Goal: Transaction & Acquisition: Purchase product/service

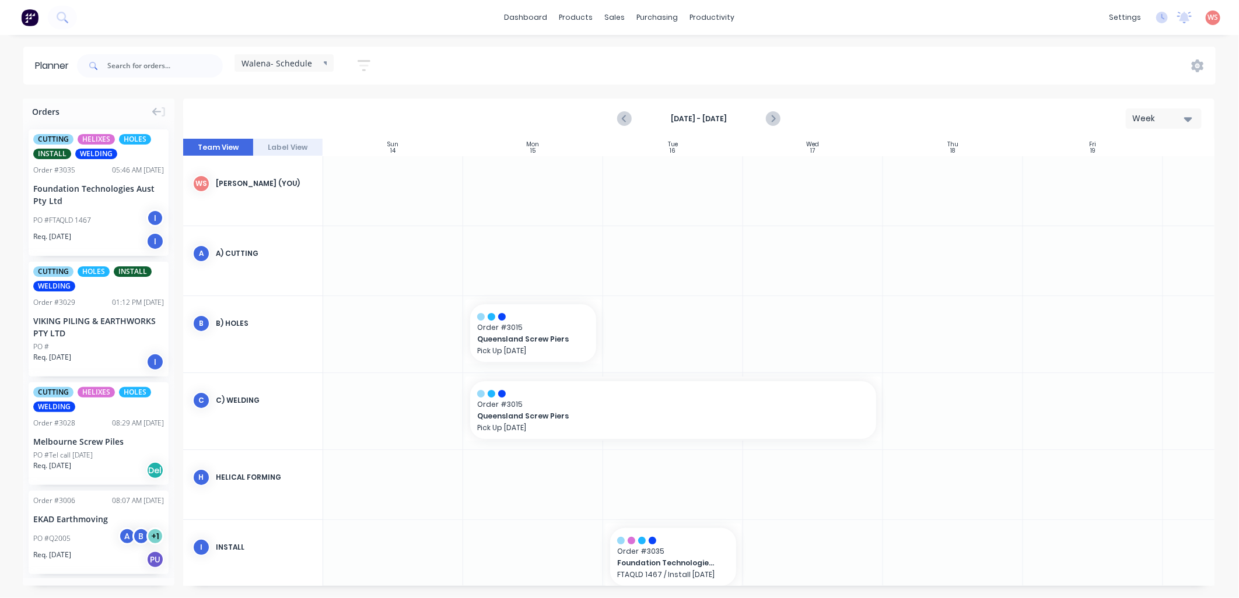
scroll to position [153, 1]
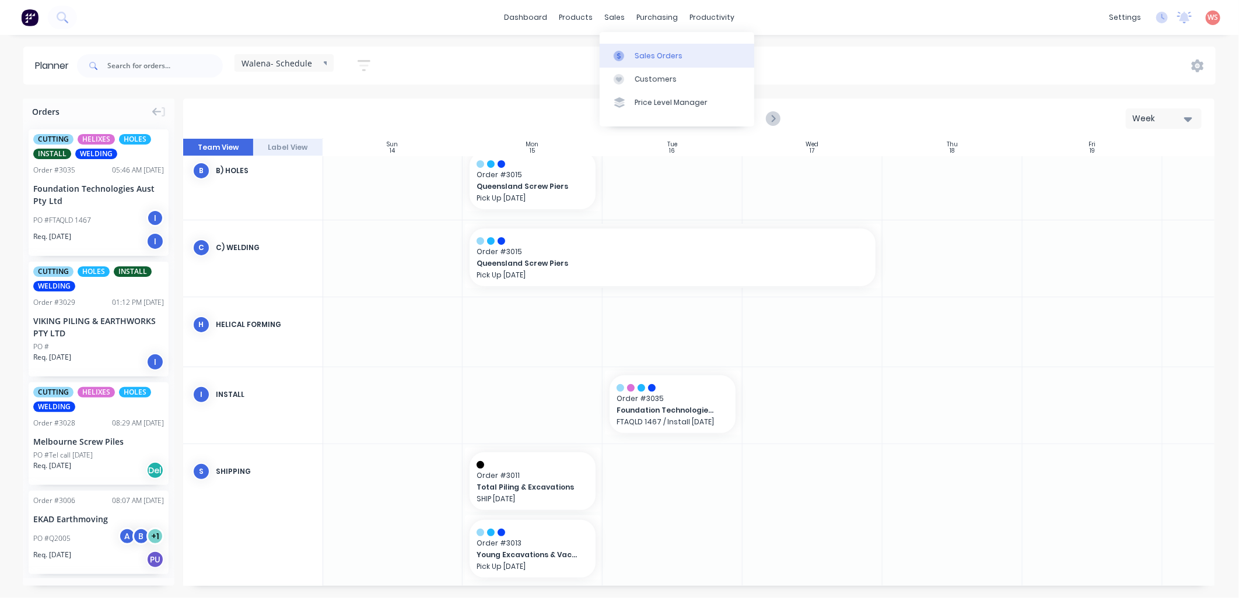
click at [669, 55] on div "Sales Orders" at bounding box center [658, 56] width 48 height 10
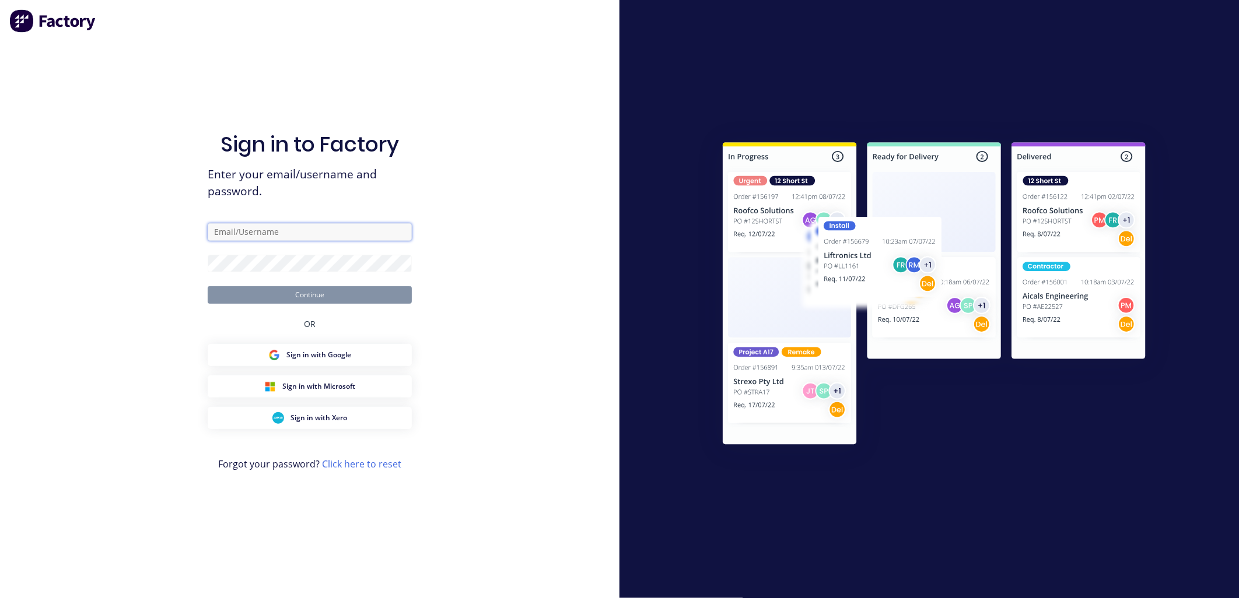
type input "[EMAIL_ADDRESS][DOMAIN_NAME]"
click at [350, 292] on button "Continue" at bounding box center [310, 294] width 204 height 17
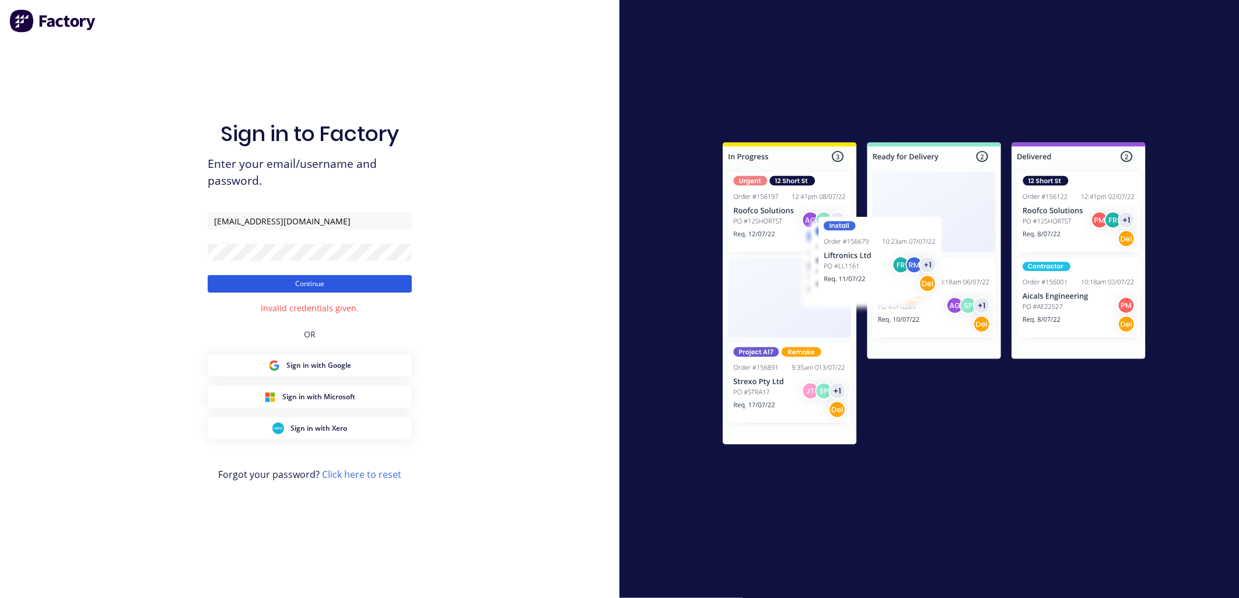
click at [339, 286] on button "Continue" at bounding box center [310, 283] width 204 height 17
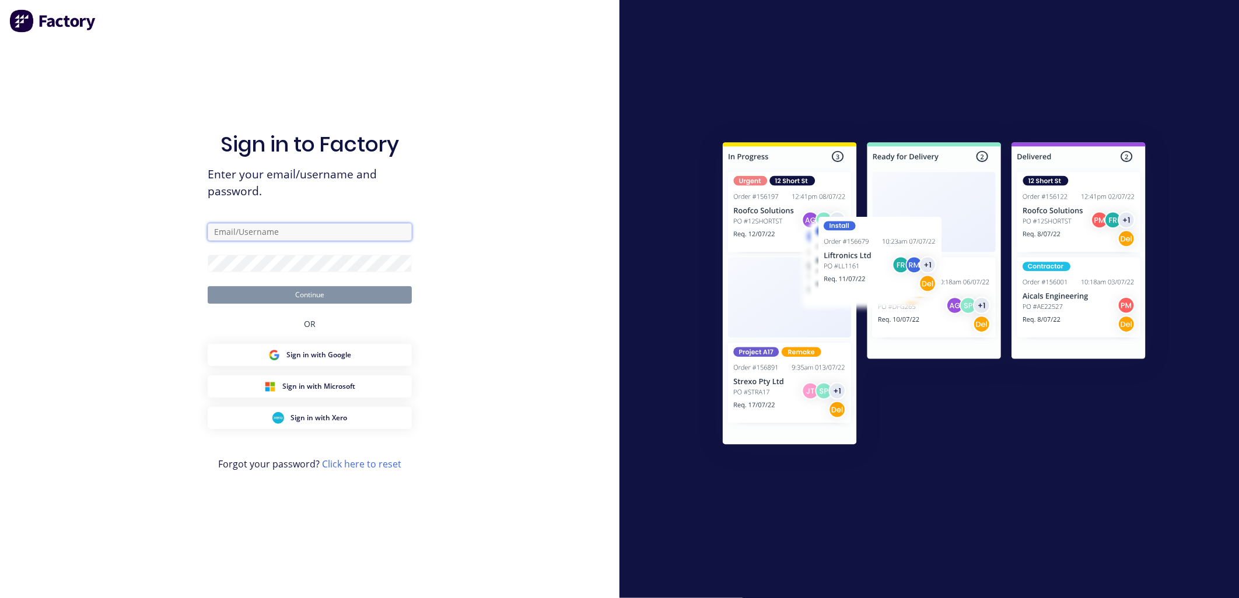
type input "[EMAIL_ADDRESS][DOMAIN_NAME]"
click at [293, 272] on form "walena@aasteelworks.com Continue" at bounding box center [310, 263] width 204 height 80
click at [108, 324] on div "Sign in to Factory Enter your email/username and password. walena@aasteelworks.…" at bounding box center [309, 299] width 619 height 598
click at [345, 303] on button "Continue" at bounding box center [310, 294] width 204 height 17
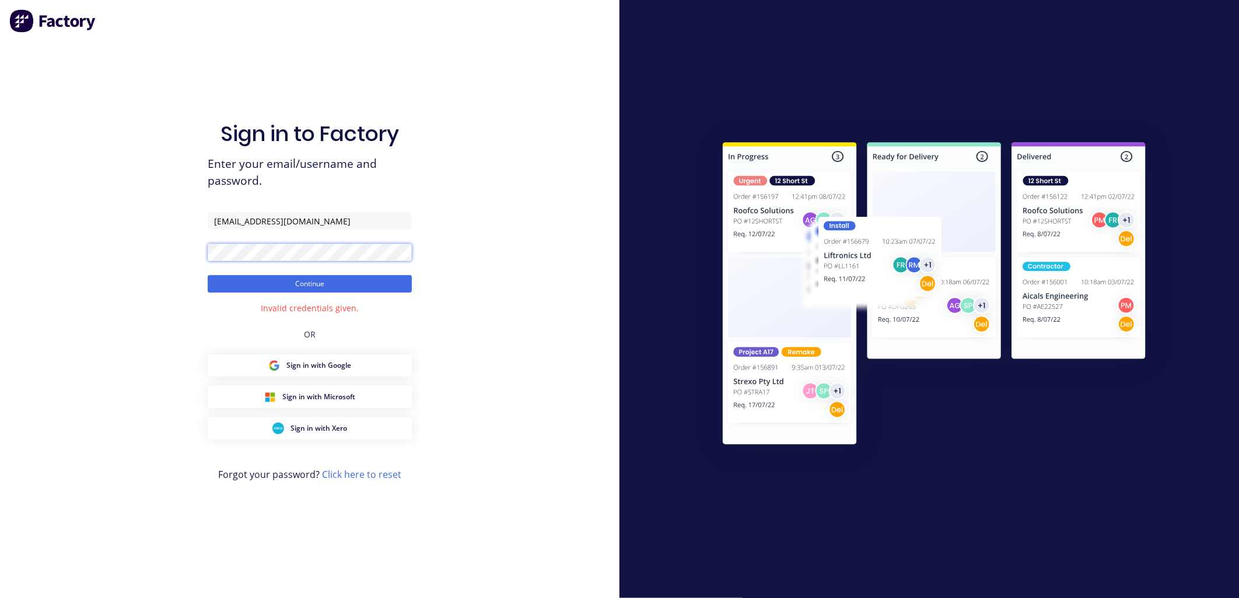
click at [129, 248] on div "Sign in to Factory Enter your email/username and password. walena@aasteelworks.…" at bounding box center [309, 299] width 619 height 598
click at [208, 275] on button "Continue" at bounding box center [310, 283] width 204 height 17
click at [380, 280] on button "Continue" at bounding box center [310, 283] width 204 height 17
click at [344, 289] on button "Continue" at bounding box center [310, 283] width 204 height 17
click at [152, 252] on div "Sign in to Factory Enter your email/username and password. walena@aasteelworks.…" at bounding box center [309, 299] width 619 height 598
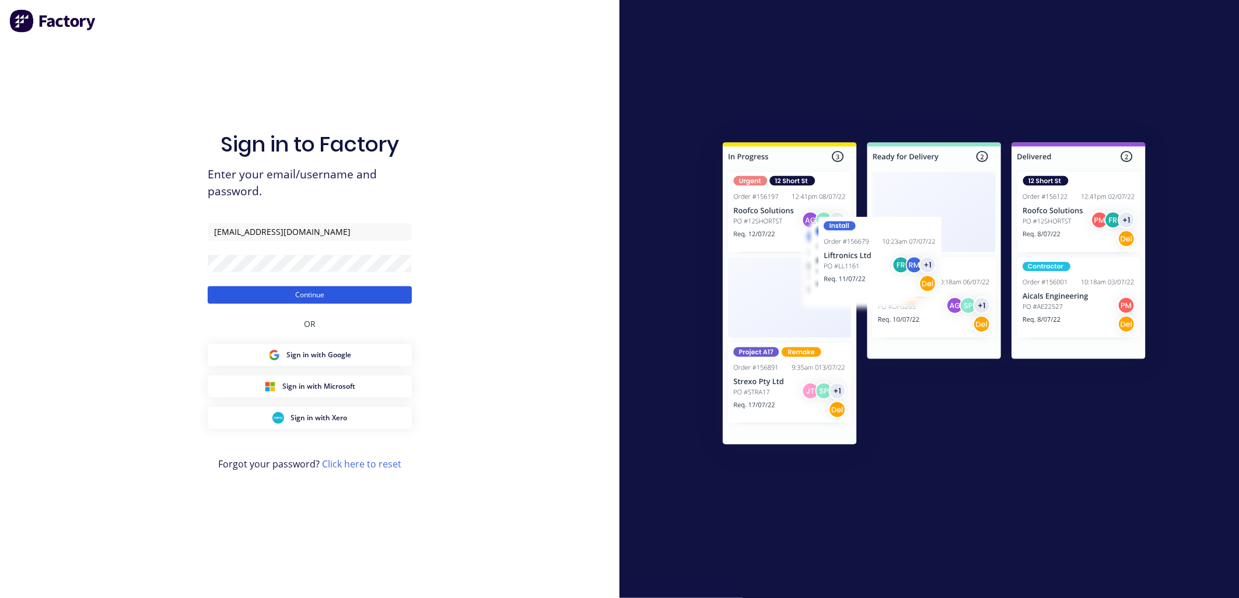
click at [318, 299] on button "Continue" at bounding box center [310, 294] width 204 height 17
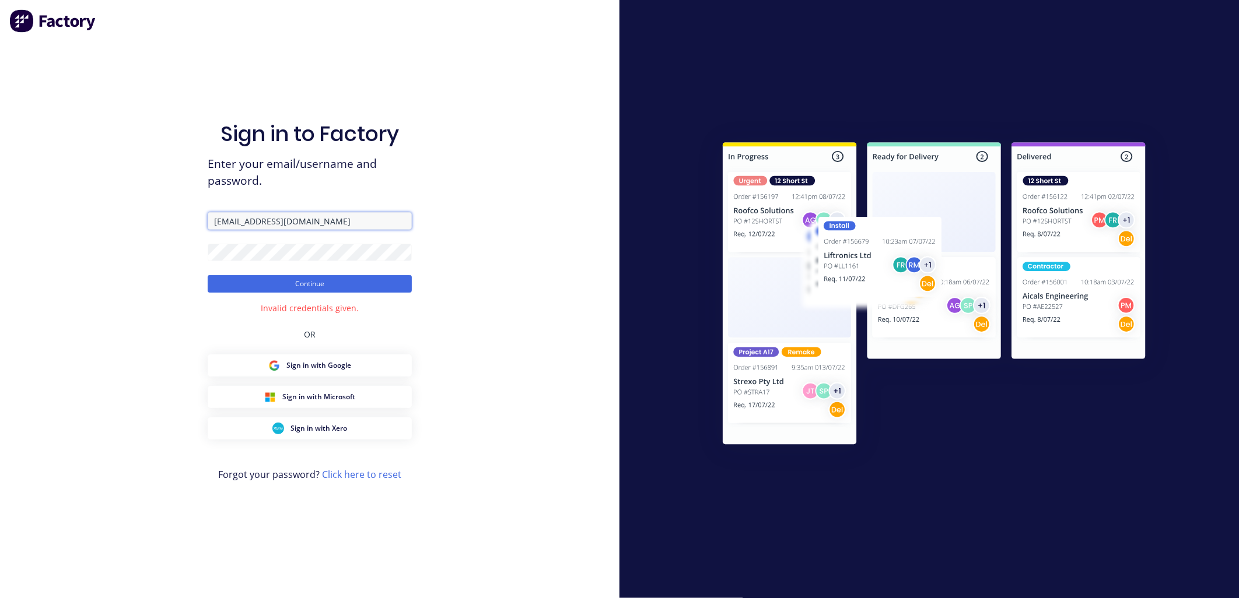
click at [346, 229] on input "[EMAIL_ADDRESS][DOMAIN_NAME]" at bounding box center [310, 220] width 204 height 17
drag, startPoint x: 240, startPoint y: 223, endPoint x: 178, endPoint y: 218, distance: 61.5
click at [178, 218] on div "Sign in to Factory Enter your email/username and password. [PERSON_NAME][EMAIL_…" at bounding box center [309, 299] width 619 height 598
type input "[EMAIL_ADDRESS][DOMAIN_NAME]"
click at [346, 286] on button "Continue" at bounding box center [310, 283] width 204 height 17
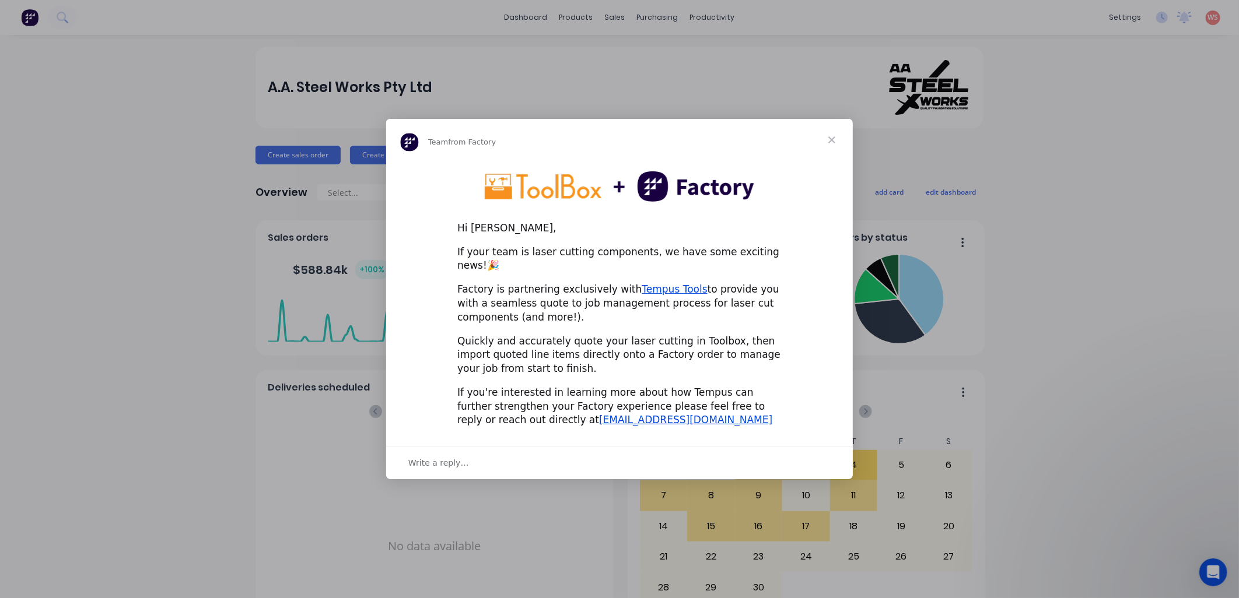
click at [835, 142] on span "Close" at bounding box center [832, 140] width 42 height 42
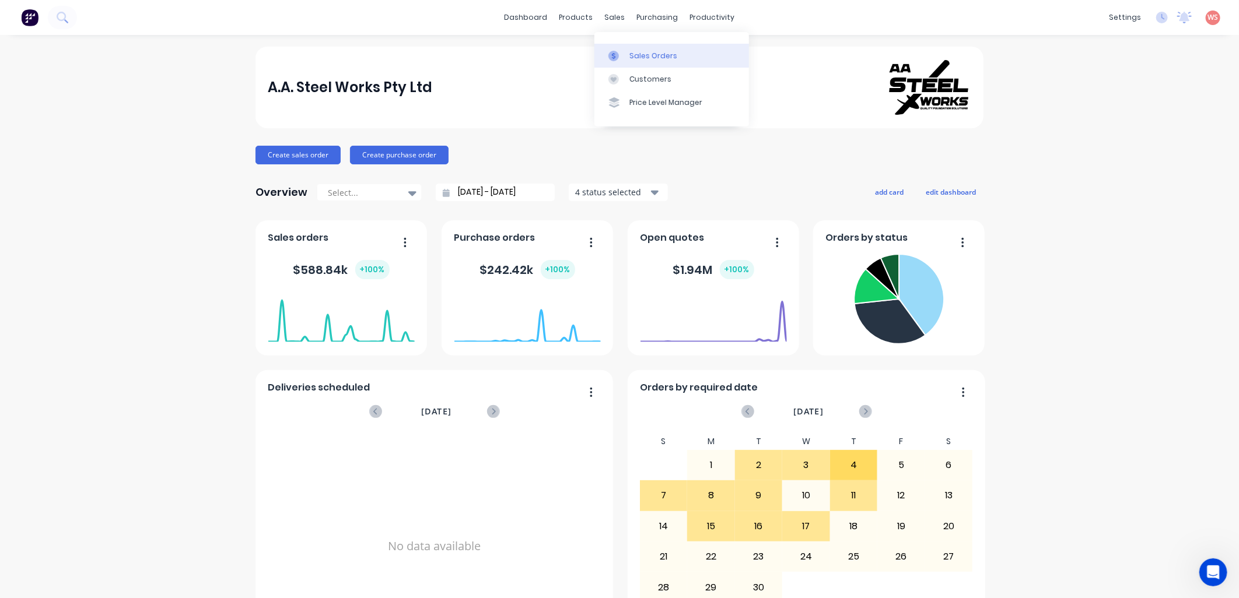
click at [641, 61] on div "Sales Orders" at bounding box center [653, 56] width 48 height 10
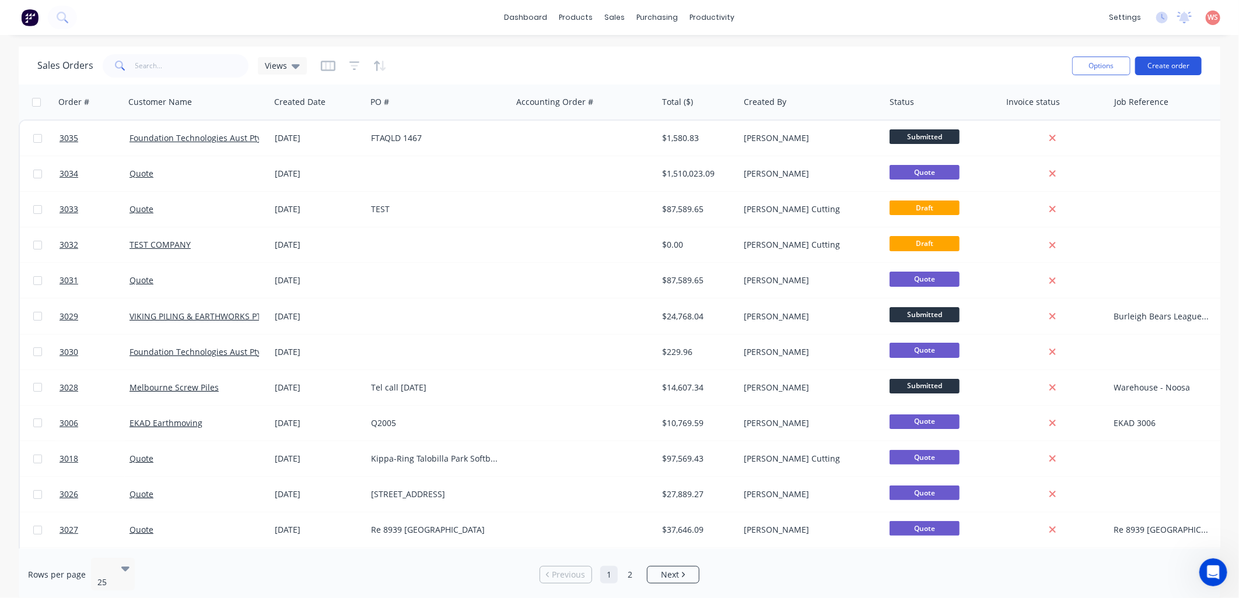
click at [1185, 68] on button "Create order" at bounding box center [1168, 66] width 66 height 19
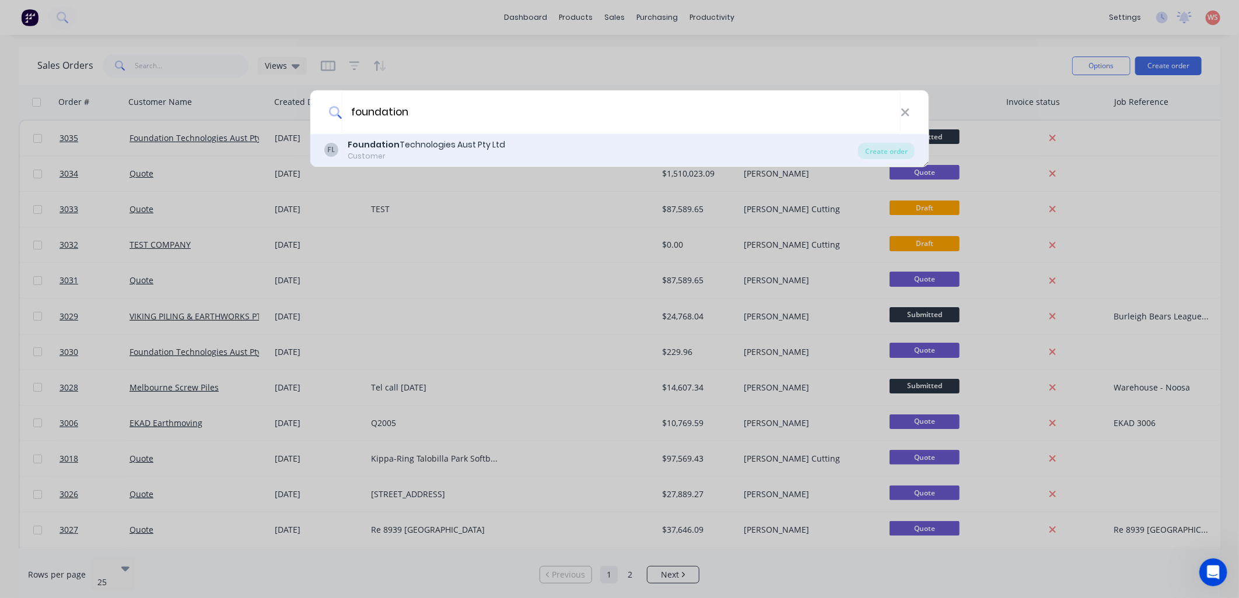
type input "foundation"
click at [454, 155] on div "Customer" at bounding box center [426, 156] width 157 height 10
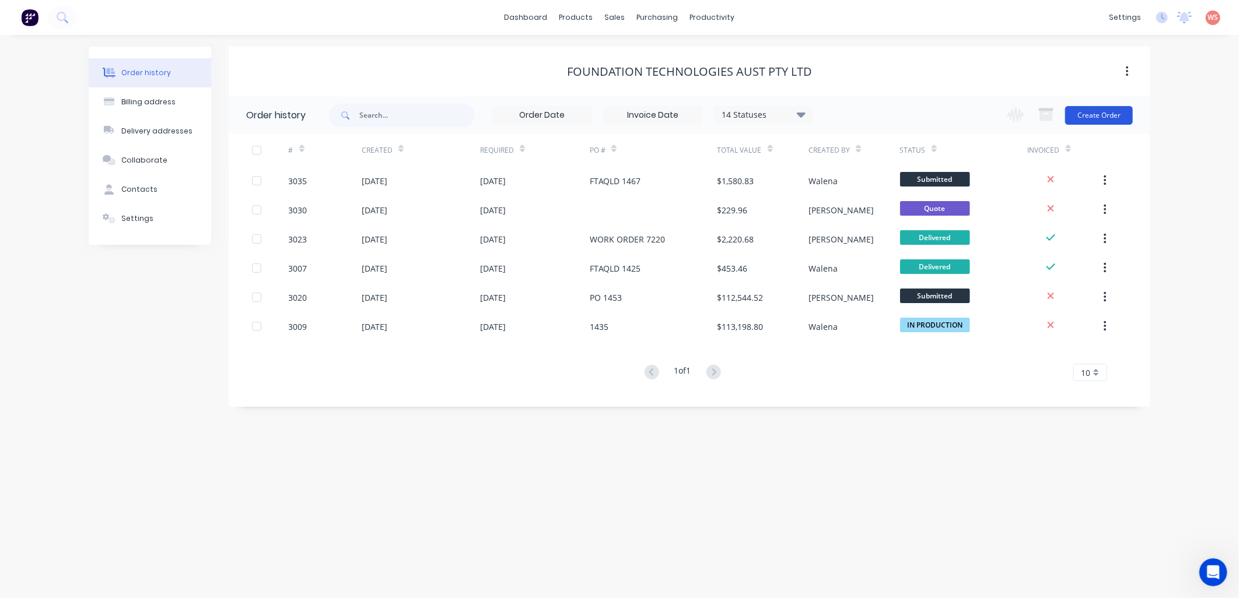
click at [1087, 113] on button "Create Order" at bounding box center [1099, 115] width 68 height 19
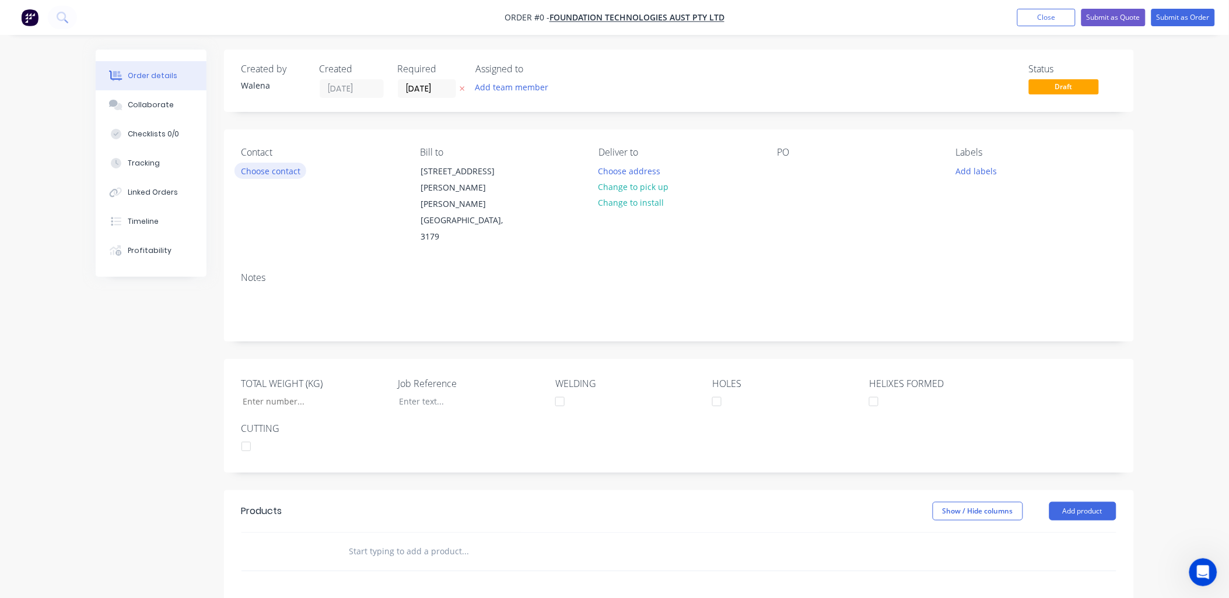
click at [268, 165] on button "Choose contact" at bounding box center [270, 171] width 72 height 16
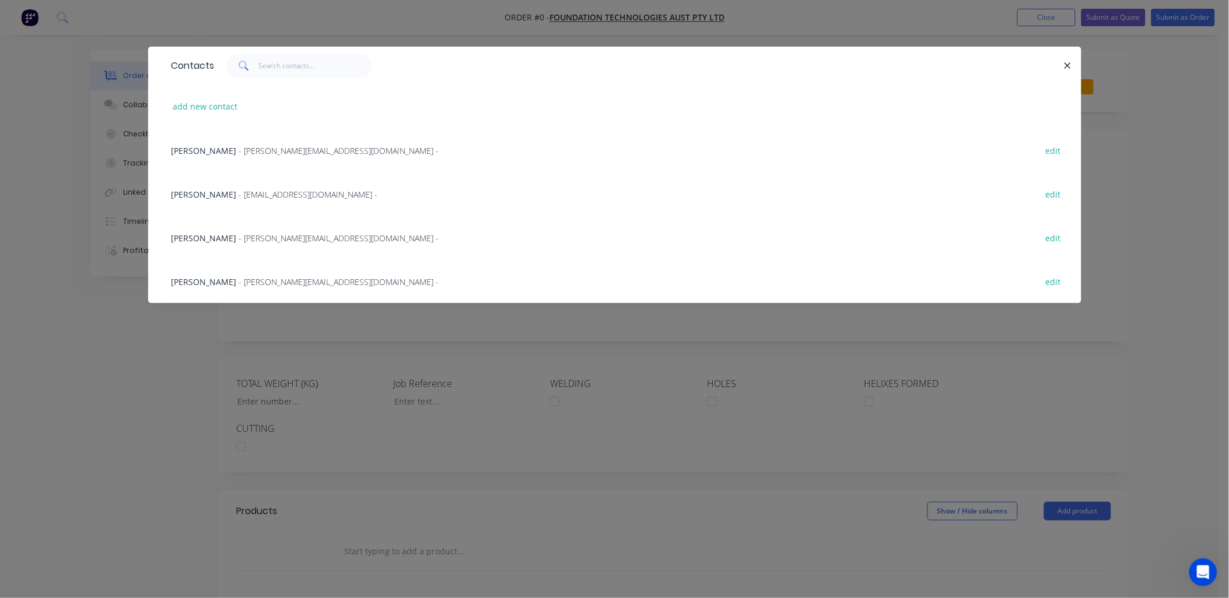
click at [258, 146] on span "- adam@ftapile.com.au -" at bounding box center [339, 150] width 200 height 11
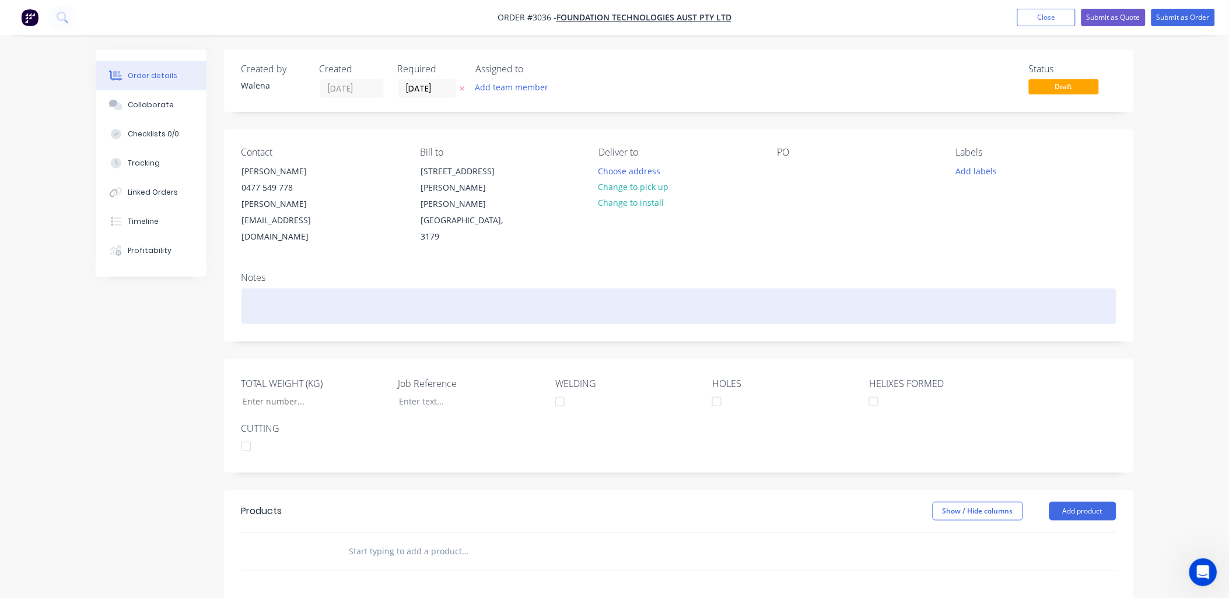
click at [280, 289] on div at bounding box center [678, 307] width 875 height 36
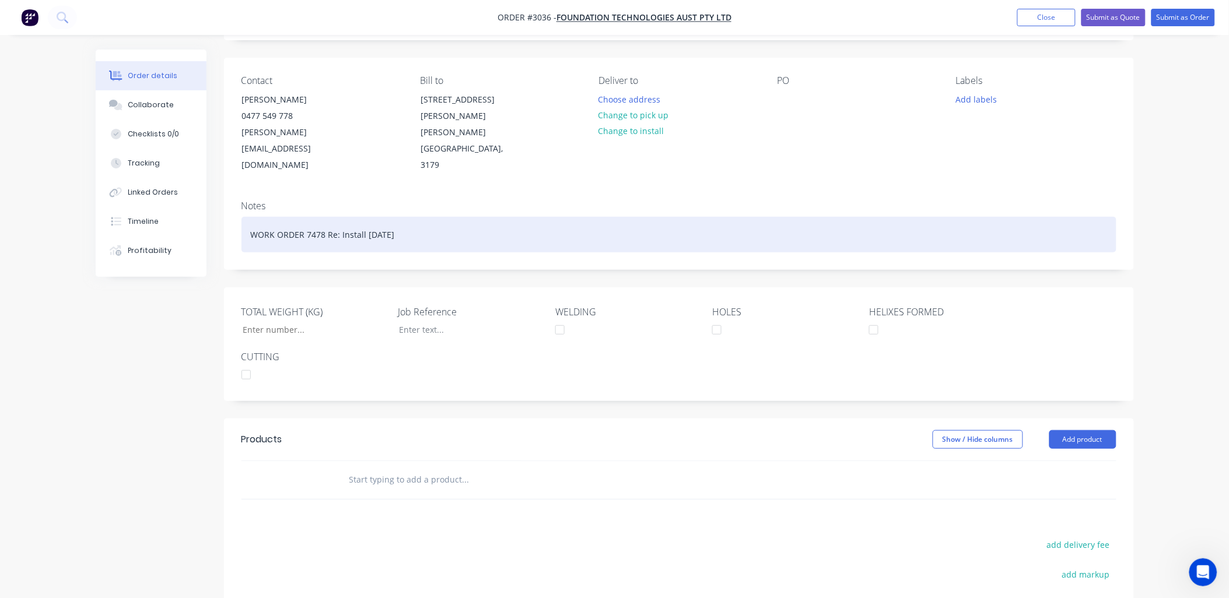
scroll to position [173, 0]
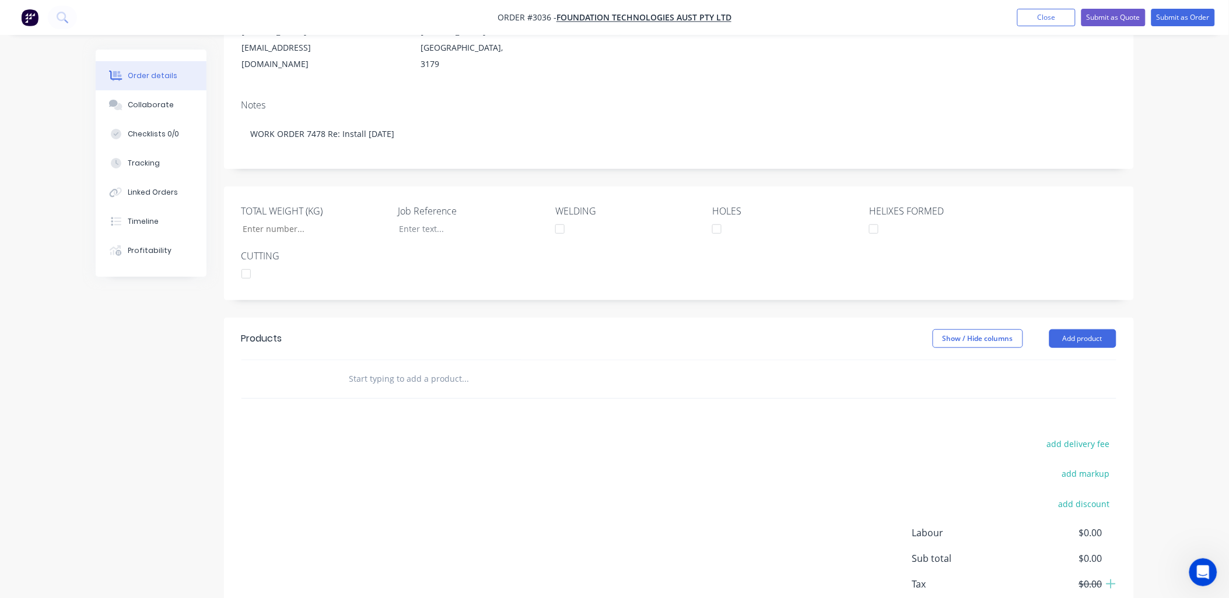
click at [403, 367] on input "text" at bounding box center [465, 378] width 233 height 23
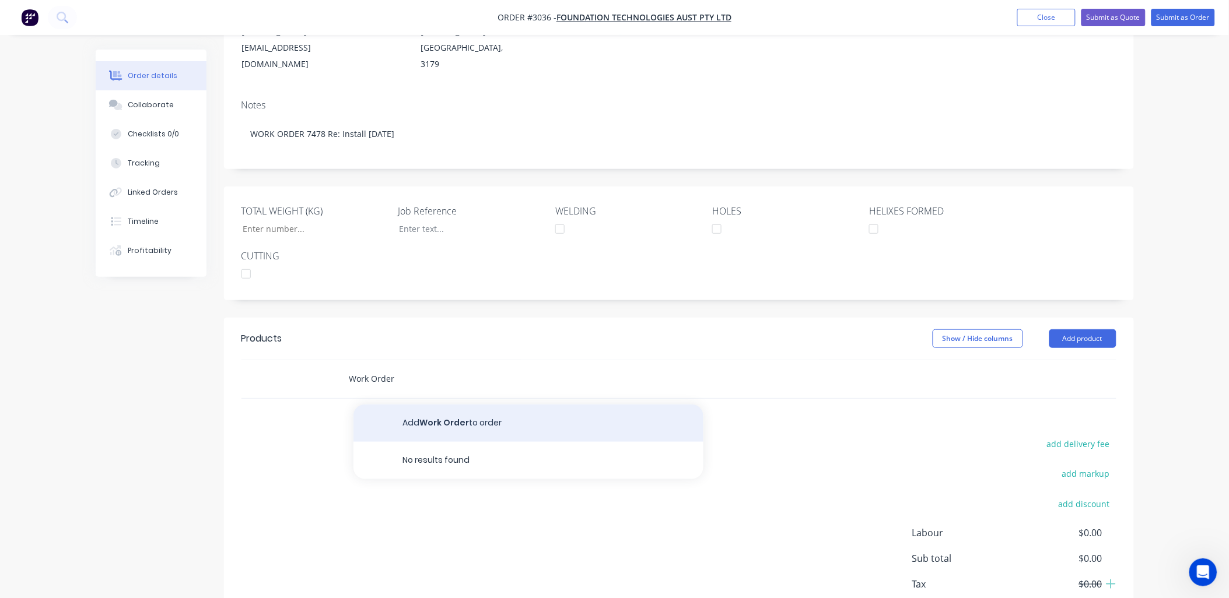
type input "Work Order"
click at [455, 405] on button "Add Work Order to order" at bounding box center [528, 423] width 350 height 37
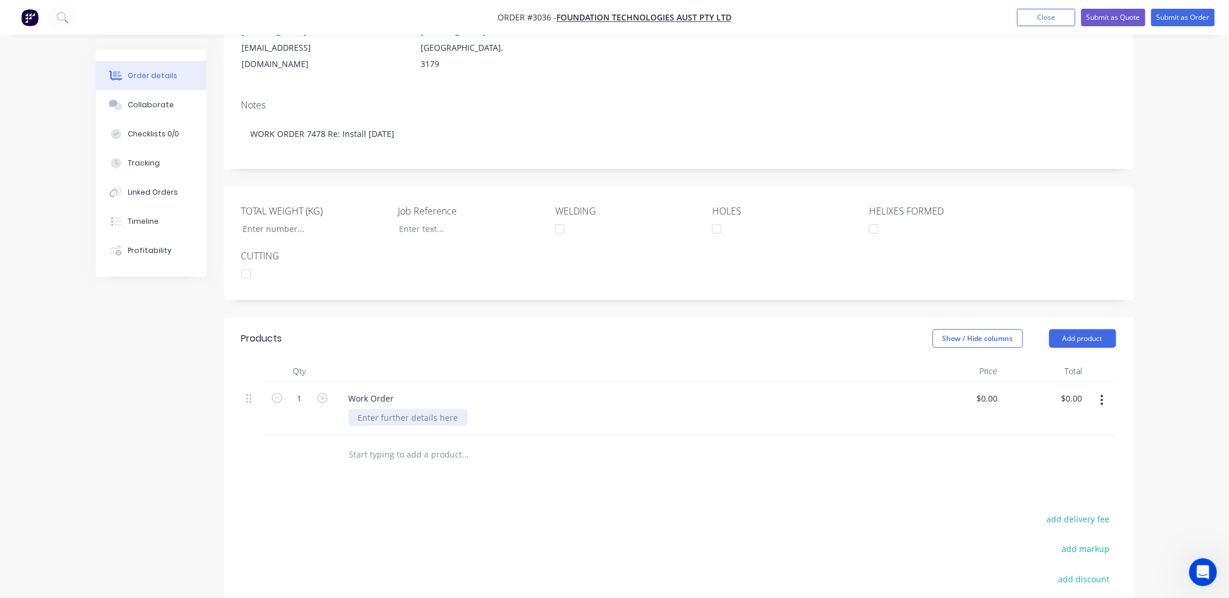
click at [427, 409] on div at bounding box center [408, 417] width 119 height 17
click at [463, 395] on div "Work Order Installation 16.09.25" at bounding box center [626, 409] width 583 height 53
click at [391, 390] on div "Work Order" at bounding box center [371, 398] width 64 height 17
drag, startPoint x: 394, startPoint y: 369, endPoint x: 306, endPoint y: 377, distance: 88.4
click at [306, 383] on div "1 Work Order Installation 16.09.25 $0.00 $0.00 $0.00 $0.00" at bounding box center [678, 409] width 875 height 53
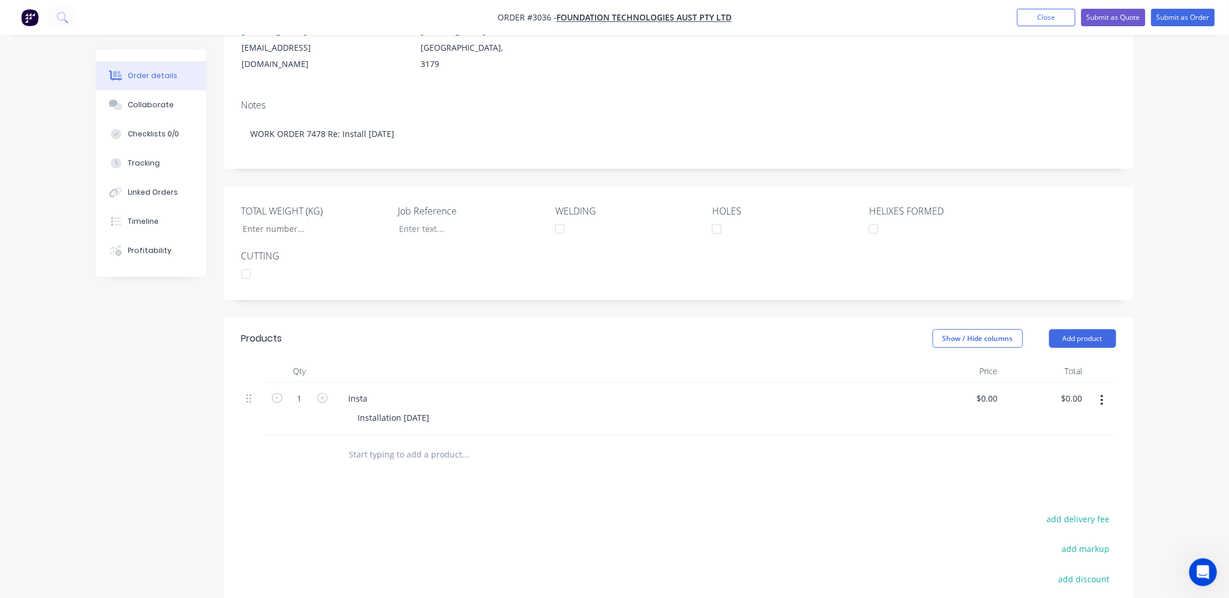
click at [636, 390] on div "Insta" at bounding box center [626, 398] width 574 height 17
click at [410, 390] on div "Insta" at bounding box center [626, 398] width 574 height 17
click at [377, 390] on div "Insta" at bounding box center [626, 398] width 574 height 17
click at [374, 390] on div "Insta" at bounding box center [358, 398] width 38 height 17
click at [390, 390] on div at bounding box center [387, 398] width 97 height 17
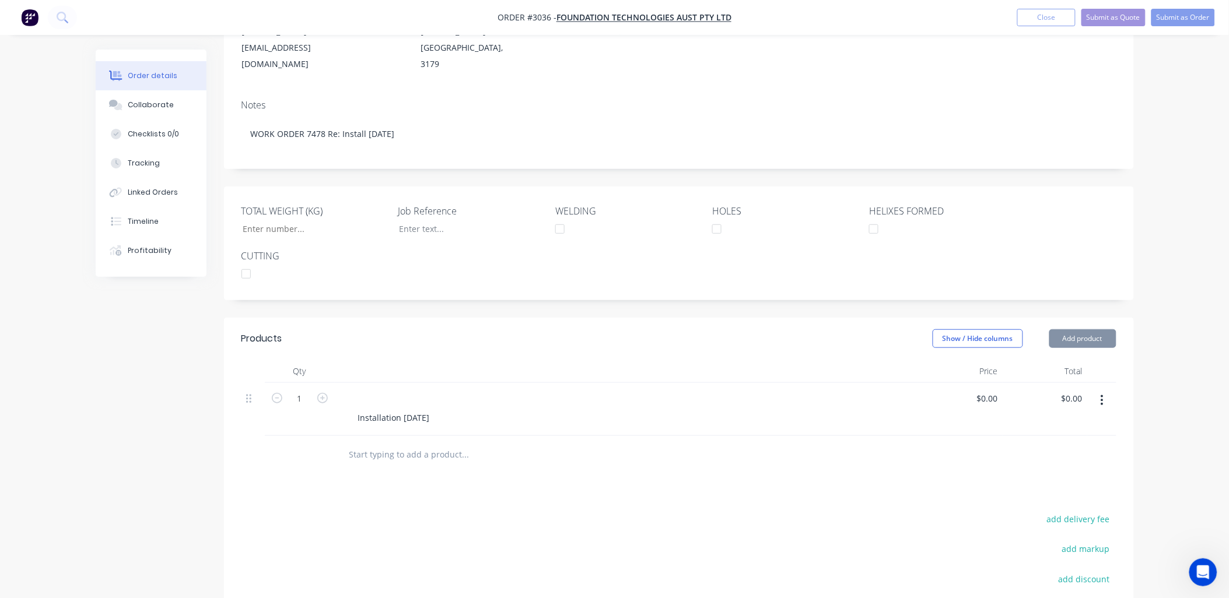
click at [1105, 390] on button "button" at bounding box center [1101, 400] width 27 height 21
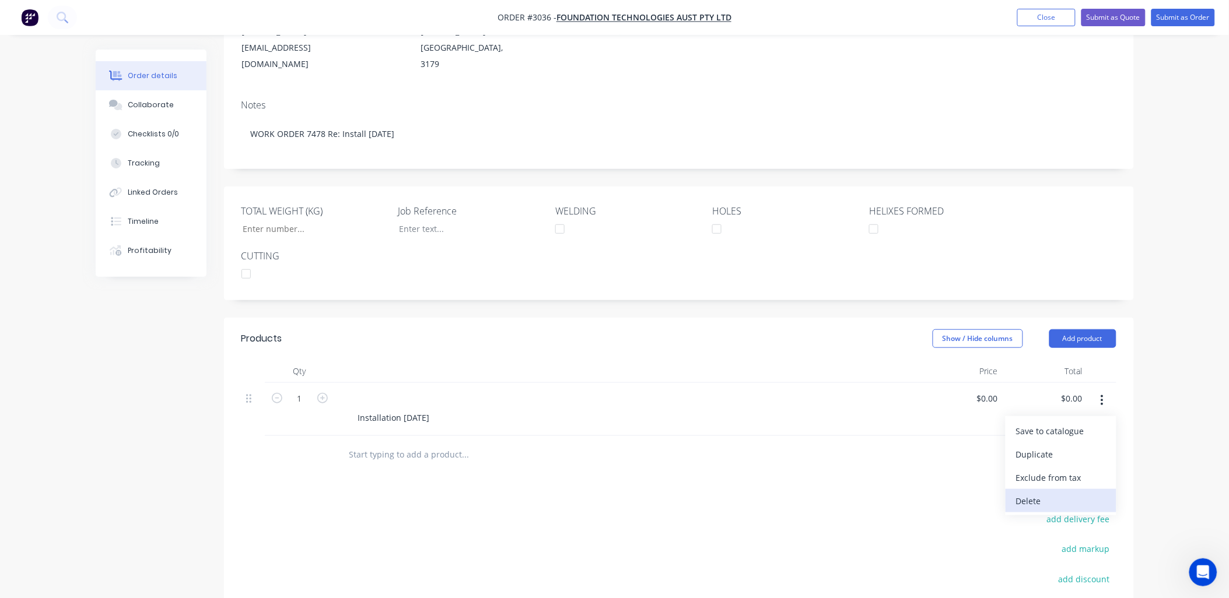
click at [1039, 493] on div "Delete" at bounding box center [1061, 501] width 90 height 17
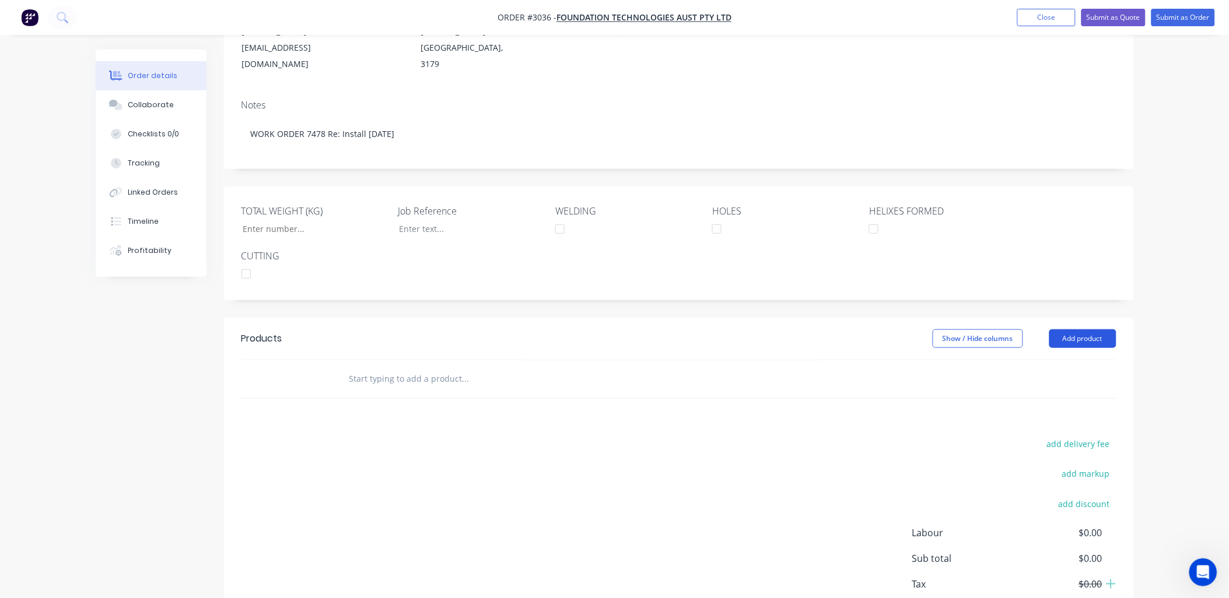
click at [1085, 329] on button "Add product" at bounding box center [1082, 338] width 67 height 19
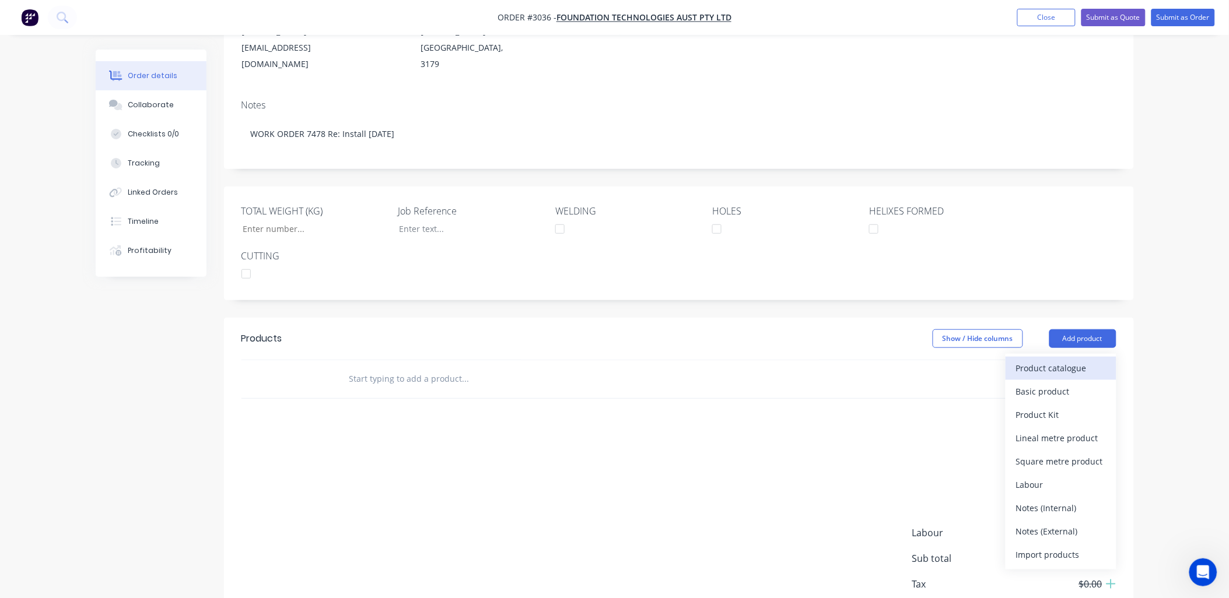
click at [1083, 360] on div "Product catalogue" at bounding box center [1061, 368] width 90 height 17
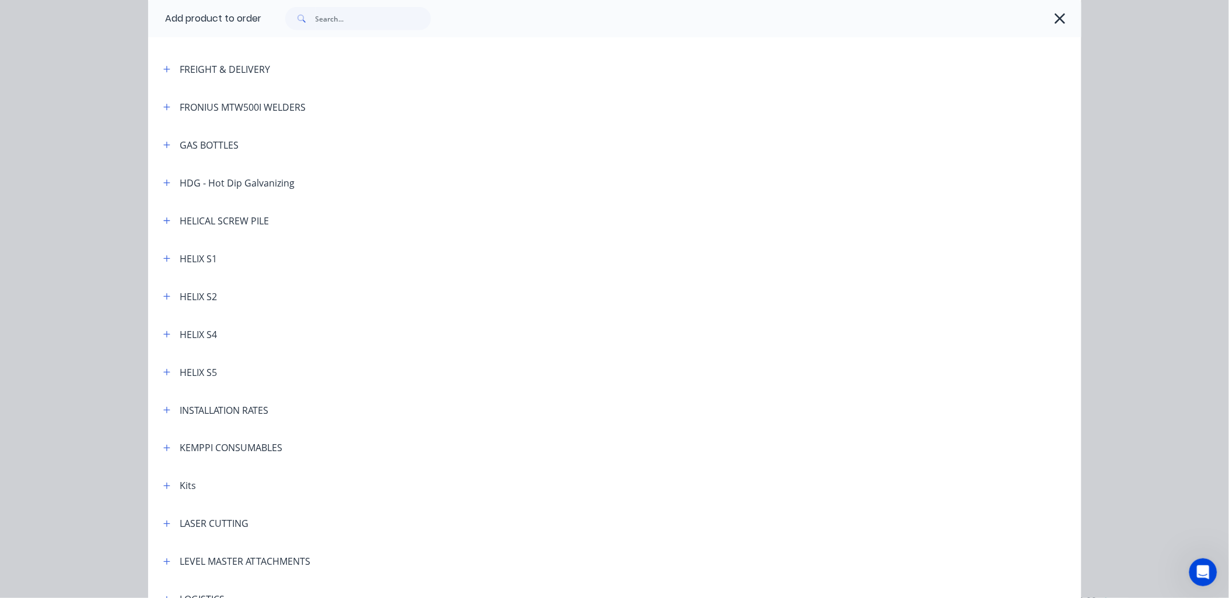
scroll to position [345, 0]
click at [163, 405] on icon "button" at bounding box center [166, 408] width 6 height 6
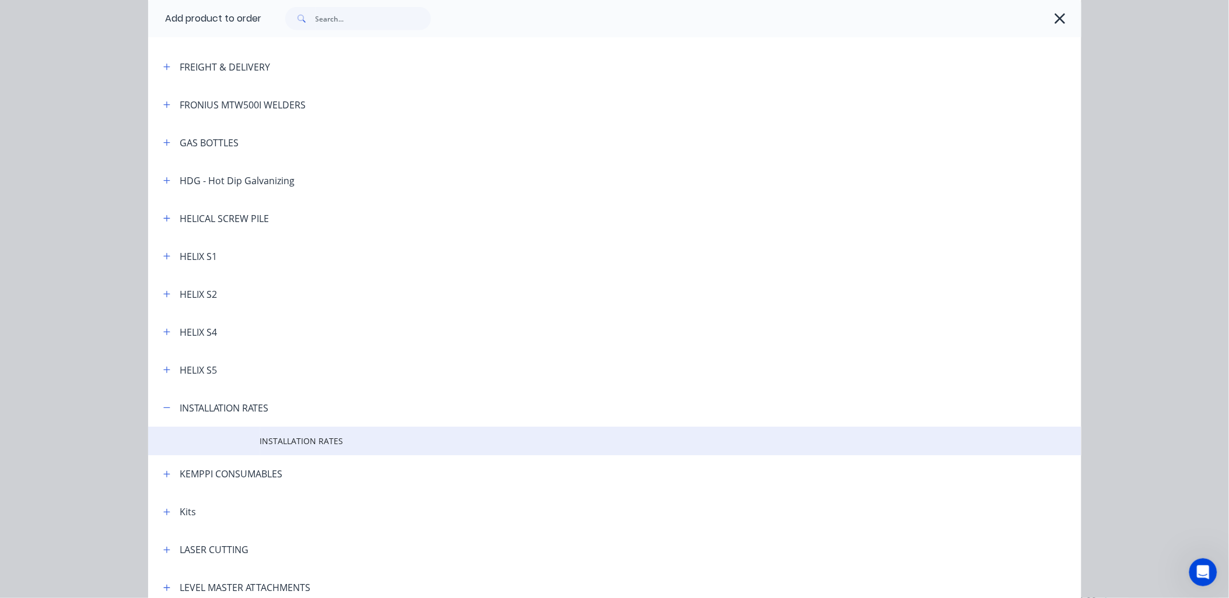
click at [296, 432] on td "INSTALLATION RATES" at bounding box center [670, 441] width 821 height 29
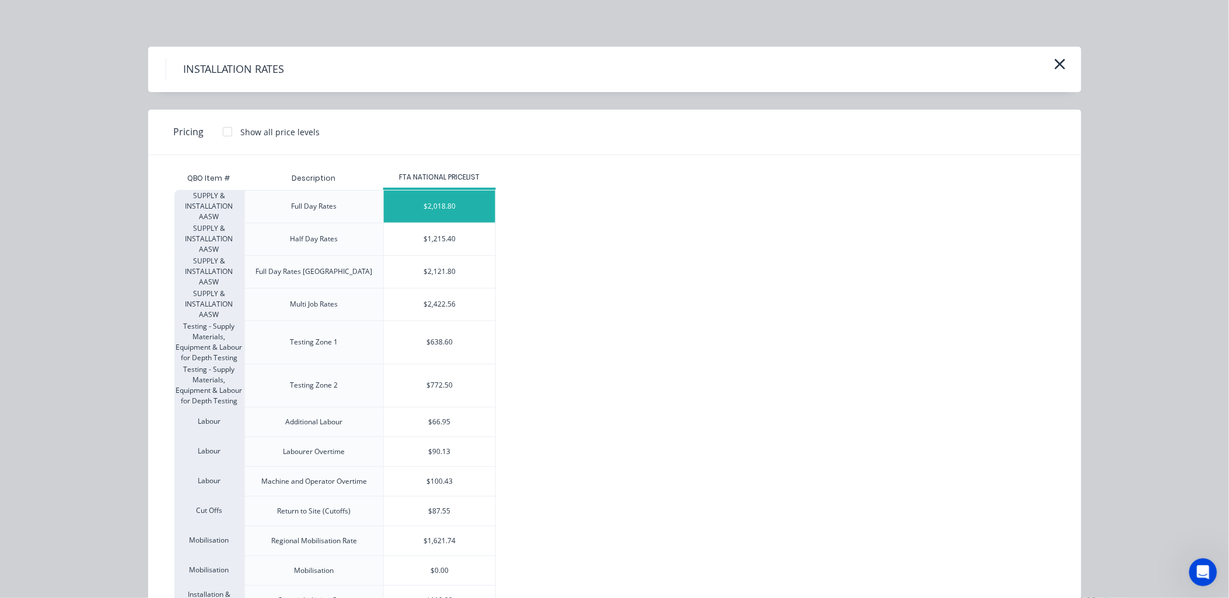
click at [444, 201] on div "$2,018.80" at bounding box center [439, 207] width 111 height 32
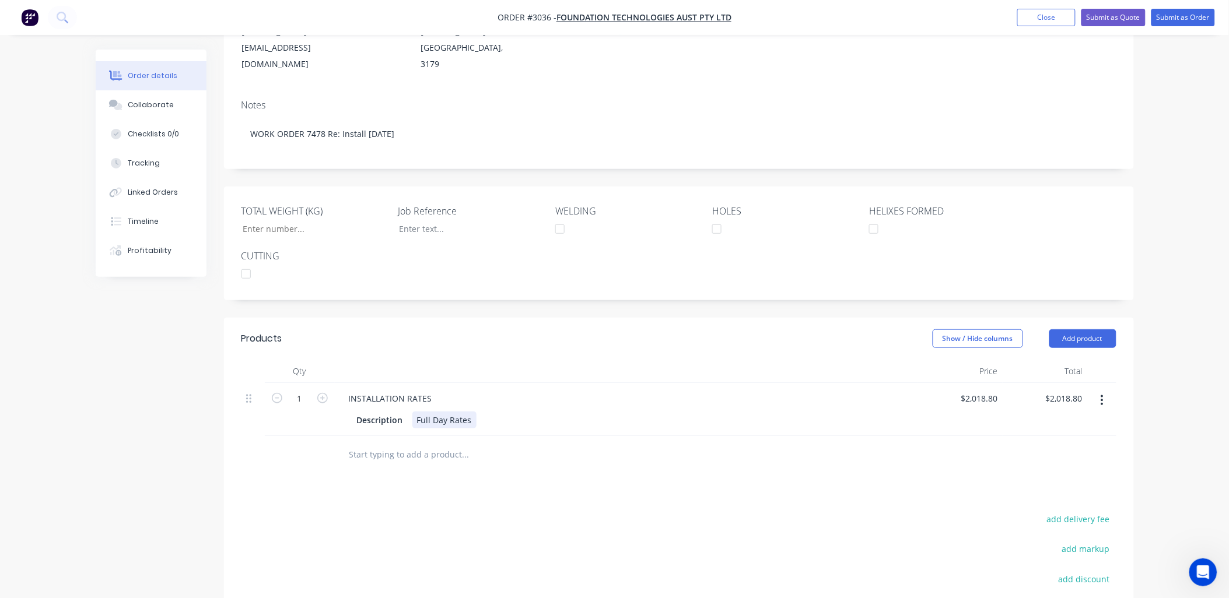
click at [467, 412] on div "Full Day Rates" at bounding box center [444, 420] width 64 height 17
click at [471, 412] on div "Full Day Rates" at bounding box center [444, 420] width 64 height 17
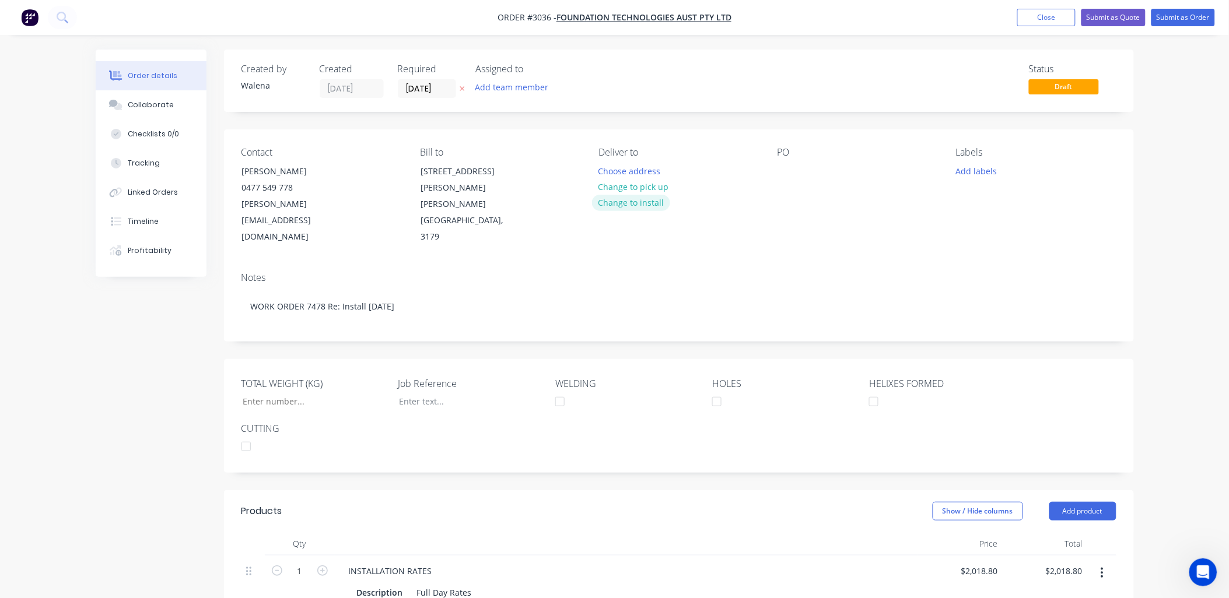
click at [650, 202] on button "Change to install" at bounding box center [631, 203] width 78 height 16
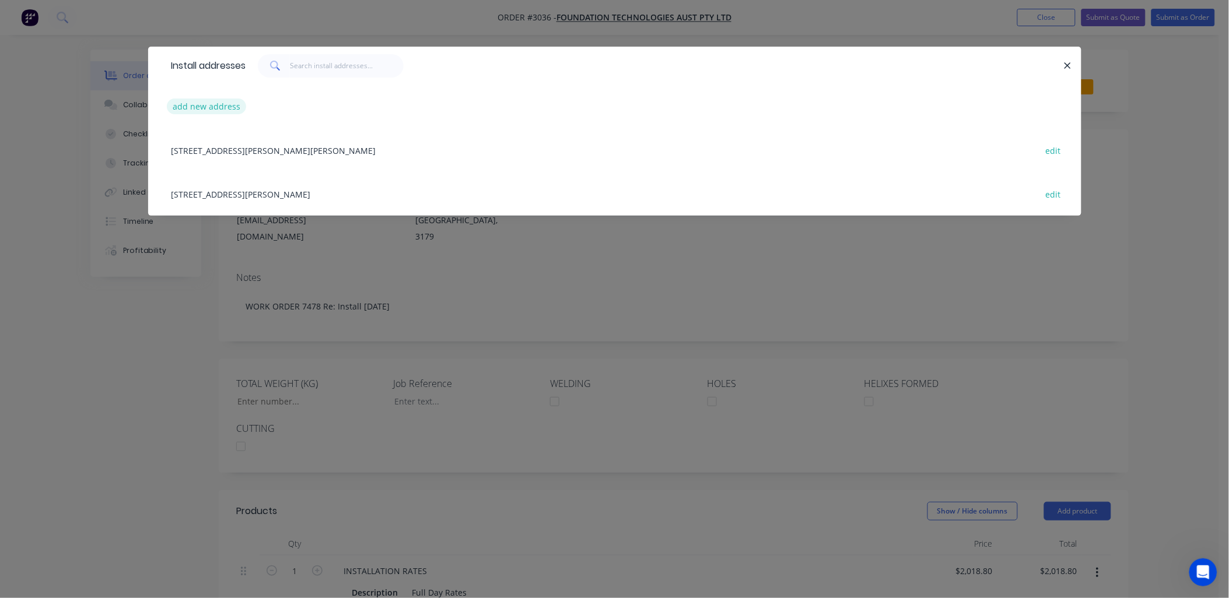
click at [227, 110] on button "add new address" at bounding box center [207, 107] width 80 height 16
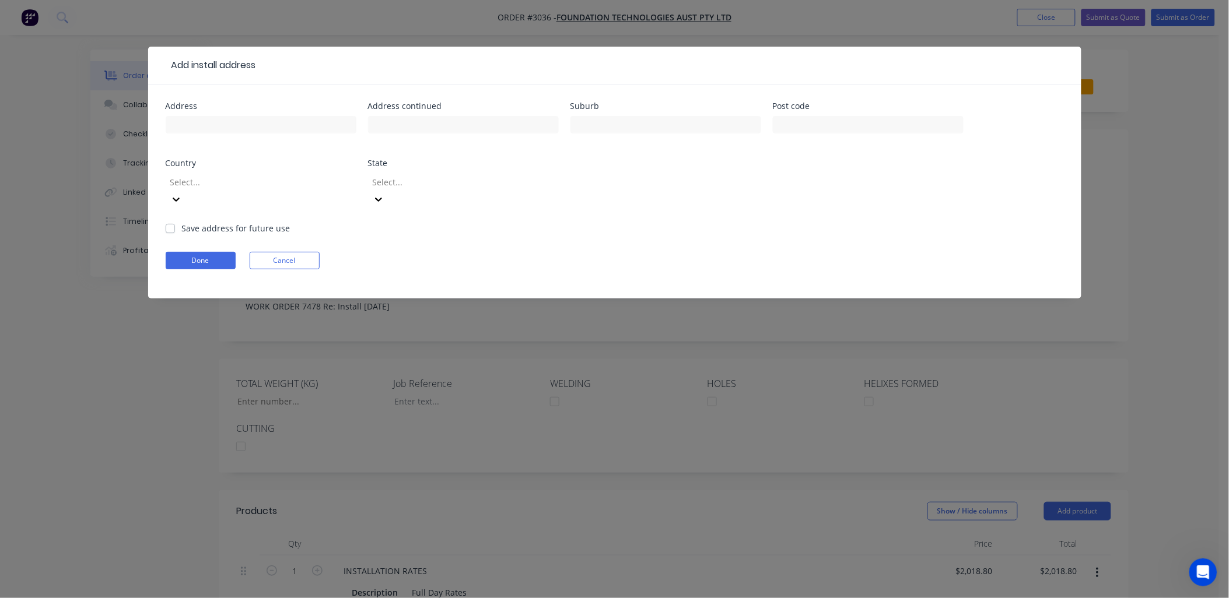
click at [235, 135] on div at bounding box center [261, 130] width 191 height 34
click at [237, 129] on input "text" at bounding box center [261, 124] width 191 height 17
drag, startPoint x: 189, startPoint y: 125, endPoint x: 156, endPoint y: 249, distance: 128.0
click at [265, 121] on input "31 Awoonga Ave" at bounding box center [261, 124] width 191 height 17
type input "31 Awoonga Ave Burleigh Heads"
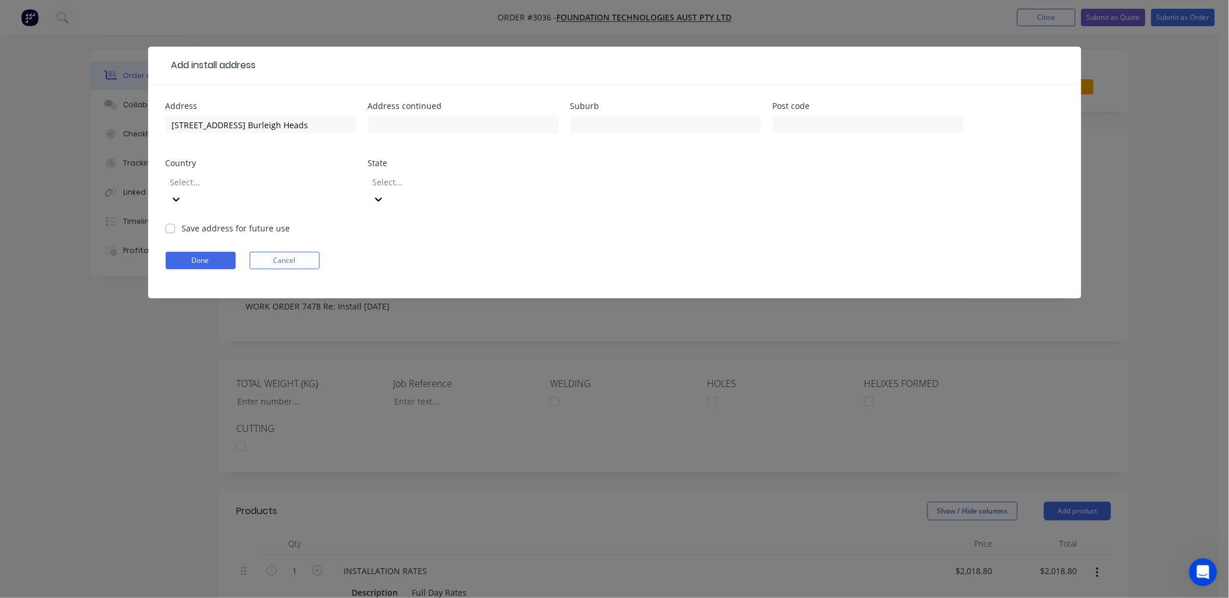
click at [156, 311] on div "Add install address Address 31 Awoonga Ave Burleigh Heads Address continued Sub…" at bounding box center [614, 299] width 1229 height 598
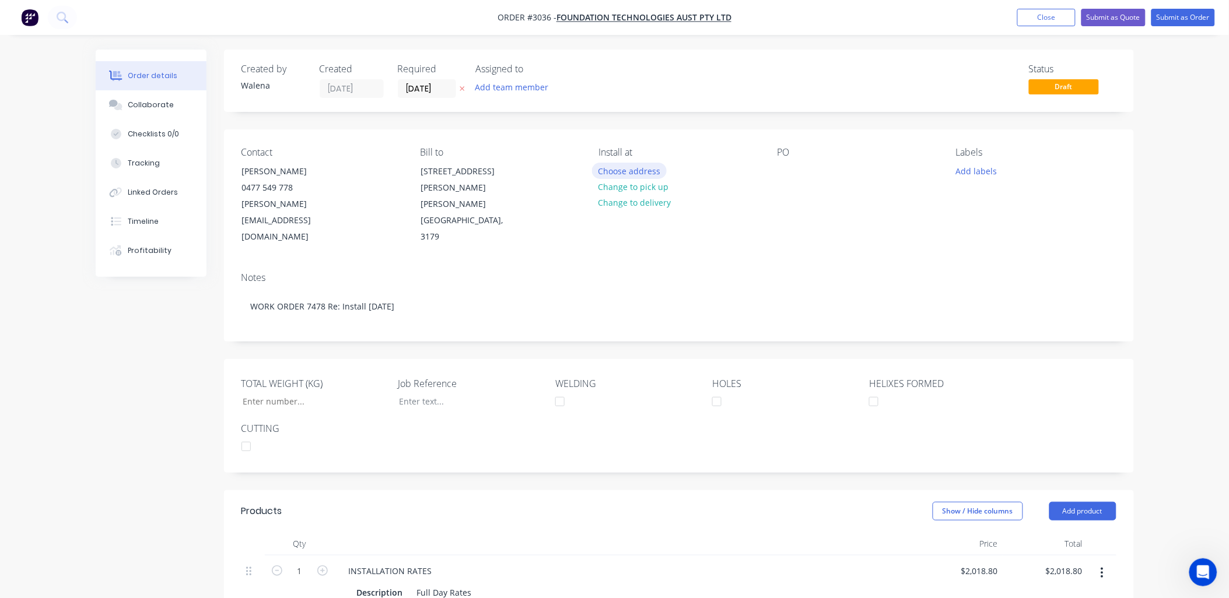
click at [627, 169] on button "Choose address" at bounding box center [629, 171] width 75 height 16
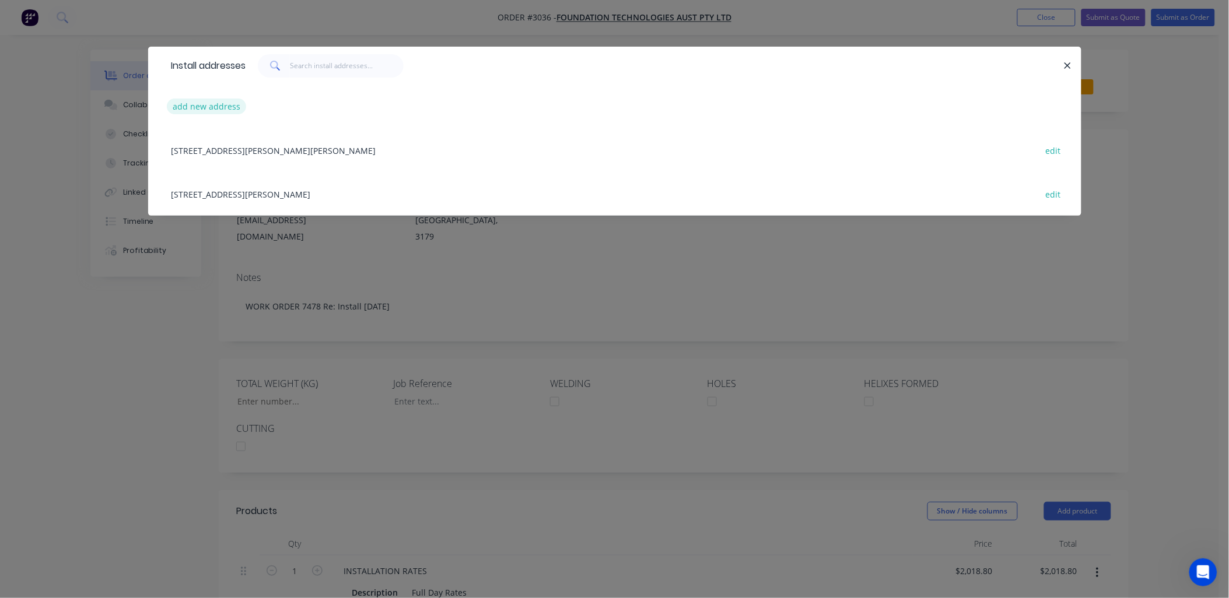
click at [194, 106] on button "add new address" at bounding box center [207, 107] width 80 height 16
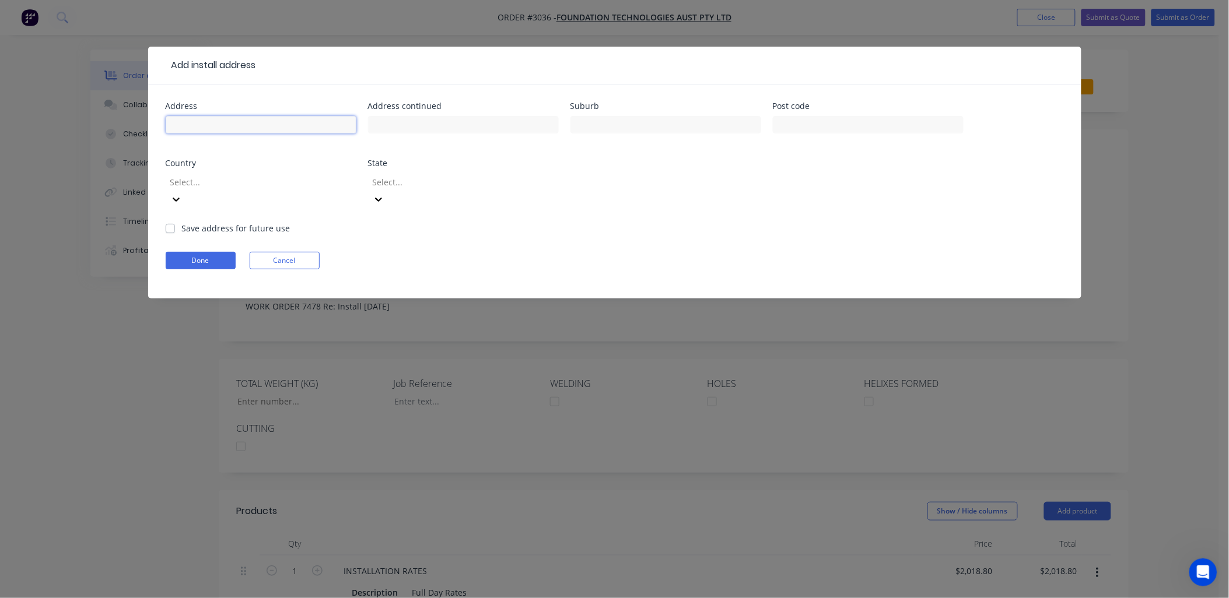
click at [196, 120] on input "text" at bounding box center [261, 124] width 191 height 17
drag, startPoint x: 206, startPoint y: 244, endPoint x: 260, endPoint y: 135, distance: 121.0
click at [261, 135] on form "Address 31Awoonga Ave Burleiggh Heads Address continued Suburb Post code Countr…" at bounding box center [615, 200] width 898 height 197
click at [266, 125] on input "31Awoonga Ave Burleiggh Heads" at bounding box center [261, 124] width 191 height 17
type input "31Awoonga Ave Burleigh Heads"
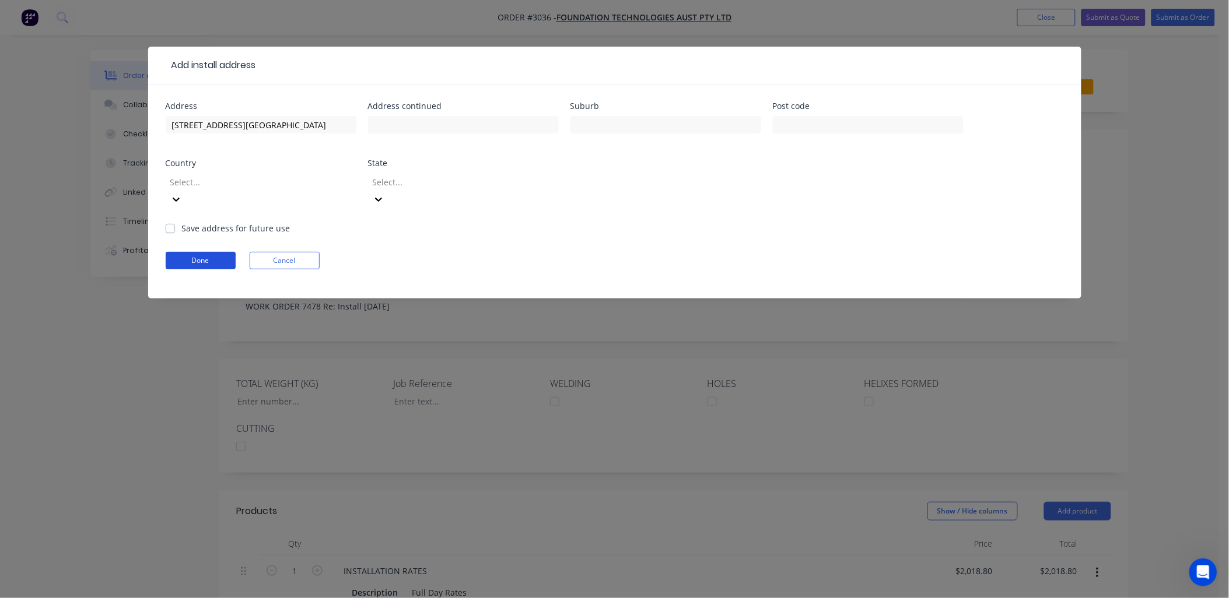
click at [213, 252] on button "Done" at bounding box center [201, 260] width 70 height 17
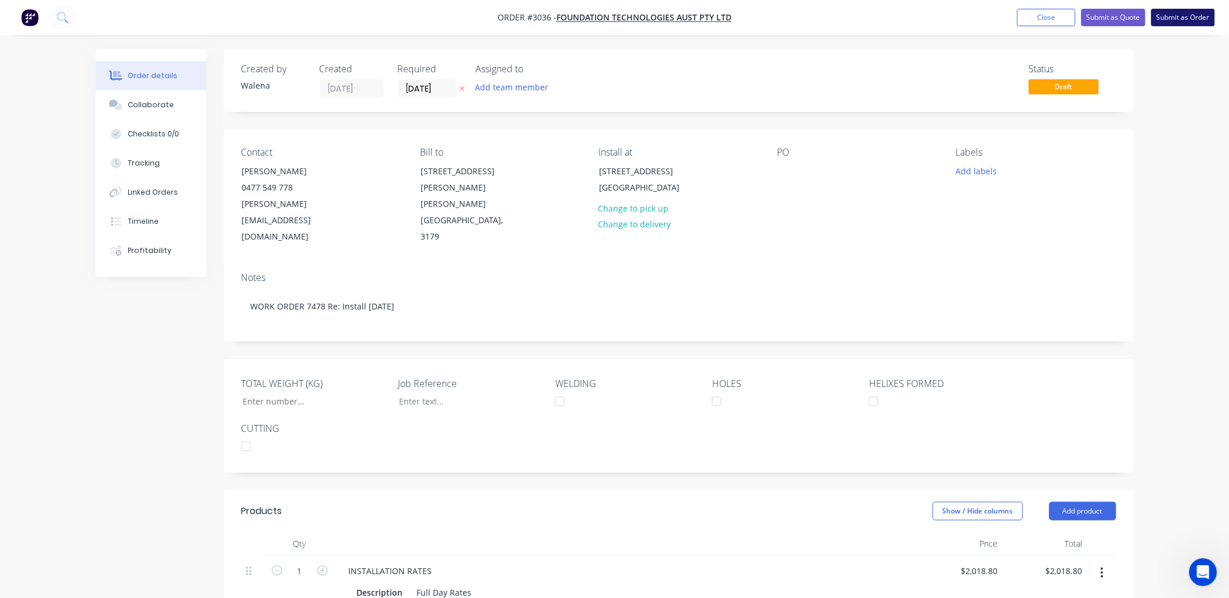
click at [1178, 15] on button "Submit as Order" at bounding box center [1183, 17] width 64 height 17
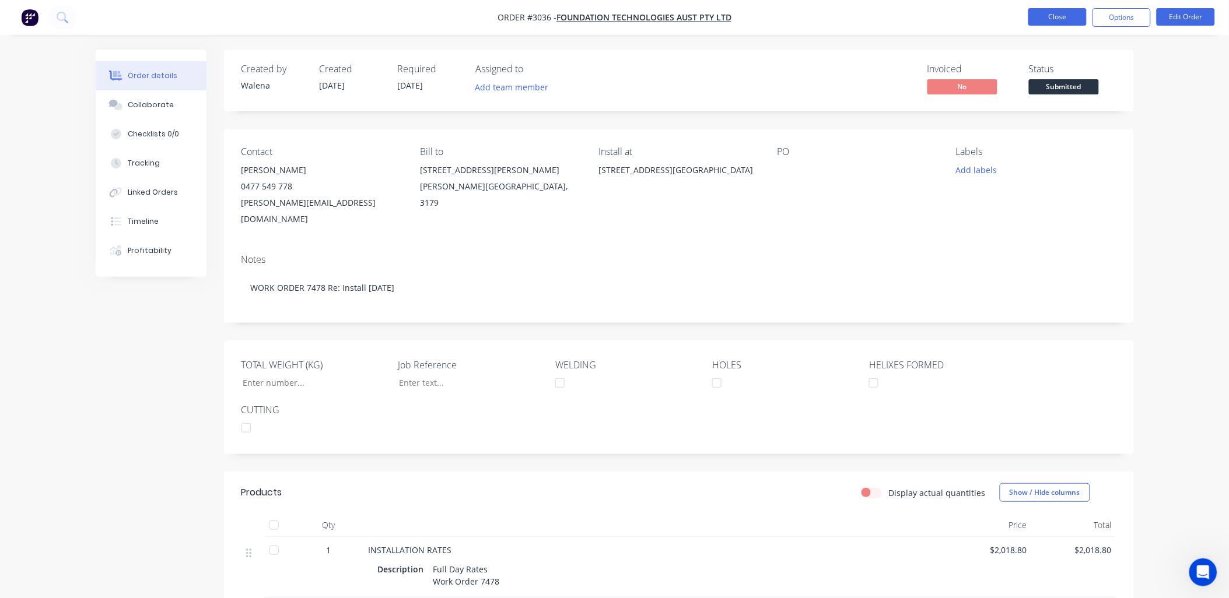
click at [1065, 15] on button "Close" at bounding box center [1057, 16] width 58 height 17
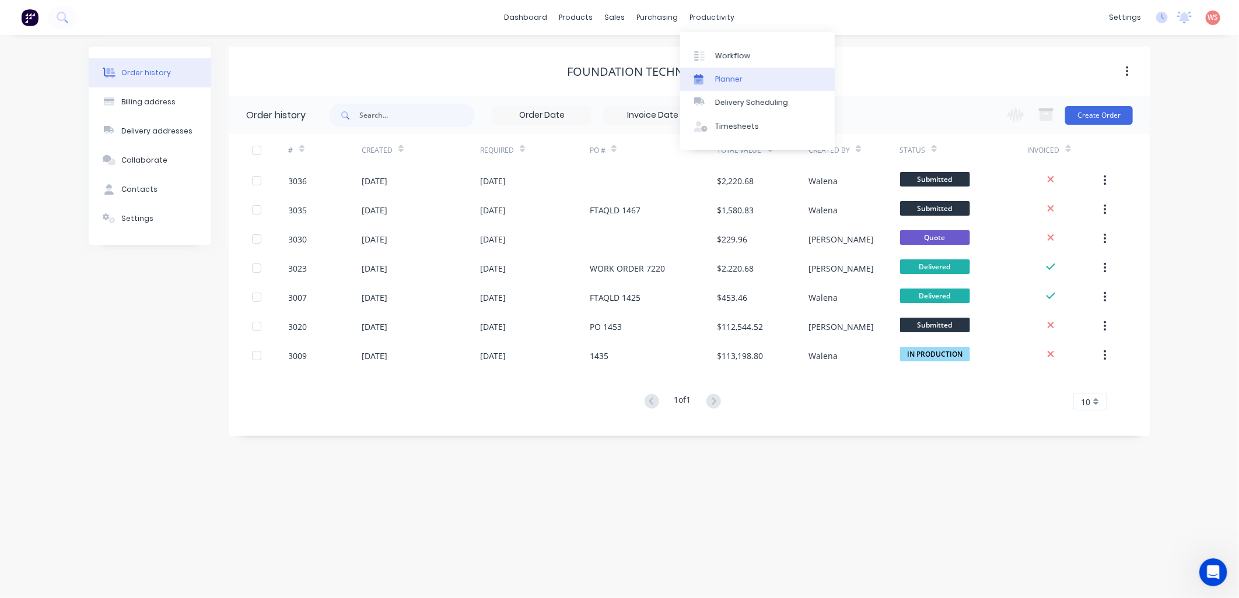
click at [735, 74] on div "Planner" at bounding box center [728, 79] width 27 height 10
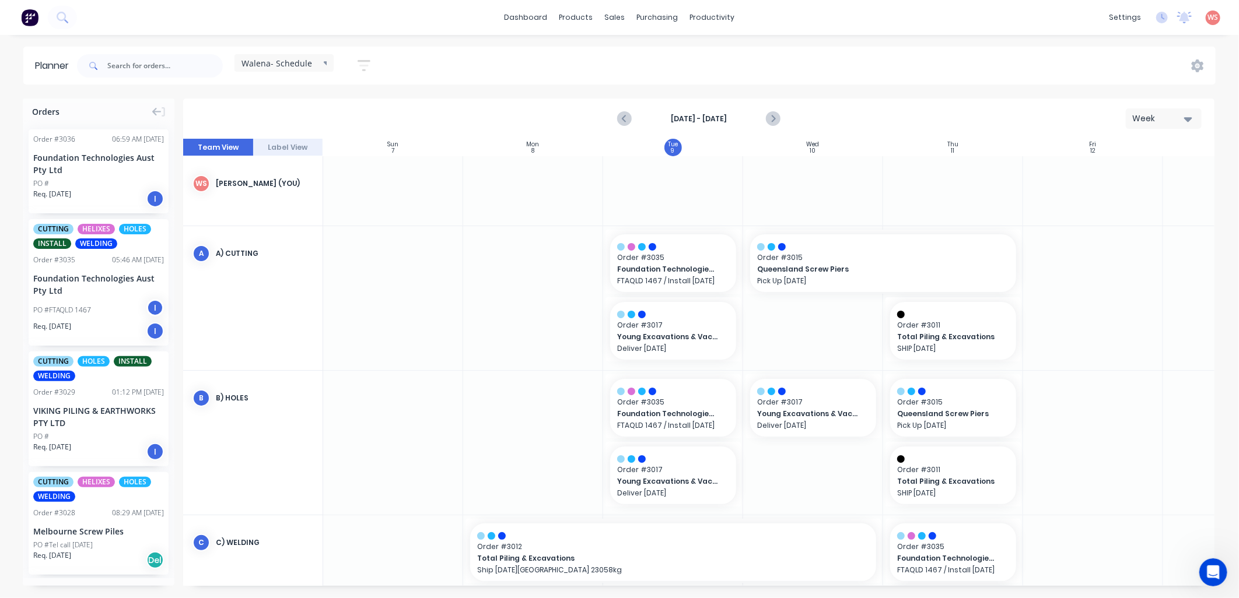
scroll to position [0, 1]
click at [96, 161] on div "Foundation Technologies Aust Pty Ltd" at bounding box center [98, 164] width 131 height 24
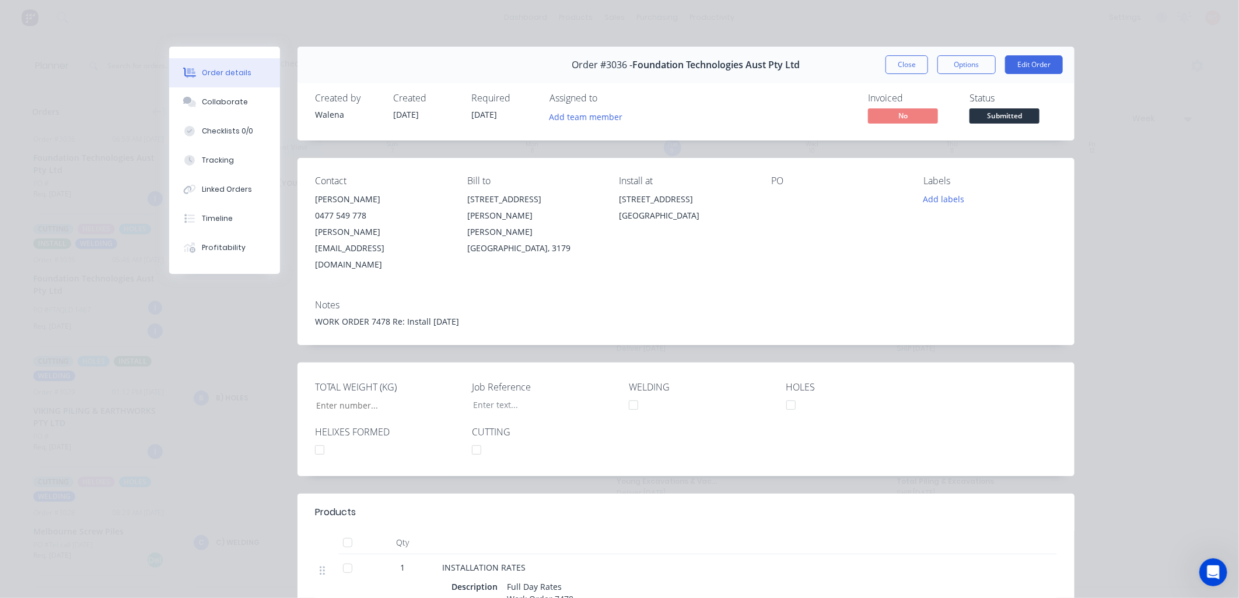
drag, startPoint x: 1026, startPoint y: 68, endPoint x: 1027, endPoint y: 74, distance: 5.9
click at [1027, 74] on div "Order #3036 - Foundation Technologies Aust Pty Ltd Close Options Edit Order" at bounding box center [685, 65] width 777 height 37
click at [945, 199] on button "Add labels" at bounding box center [944, 199] width 54 height 16
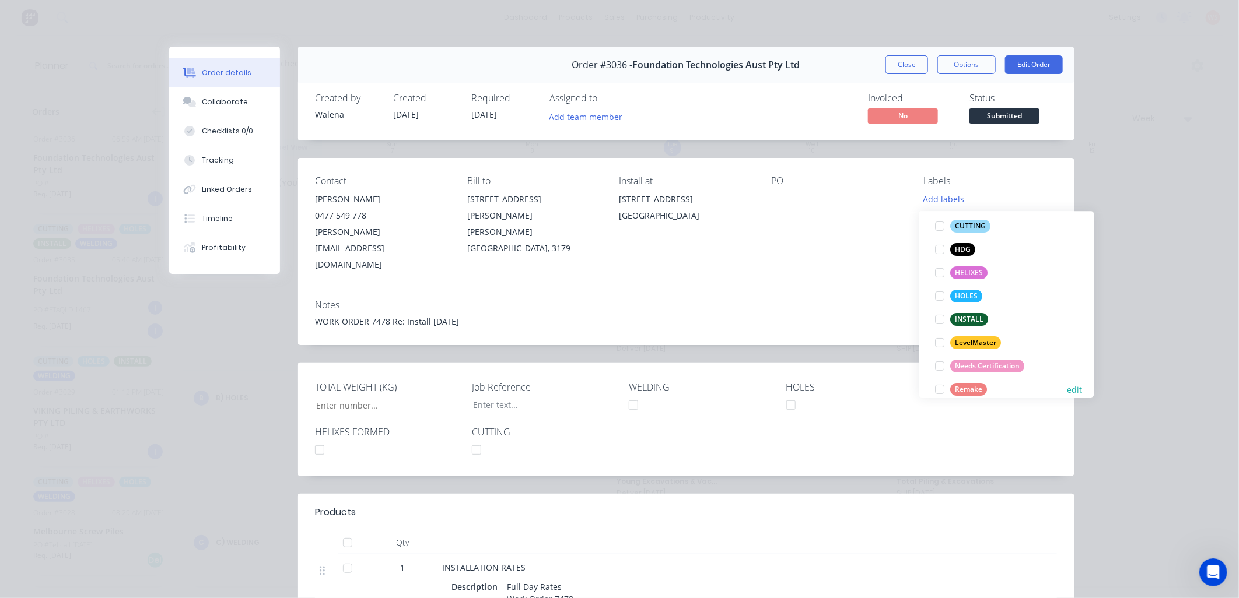
scroll to position [140, 0]
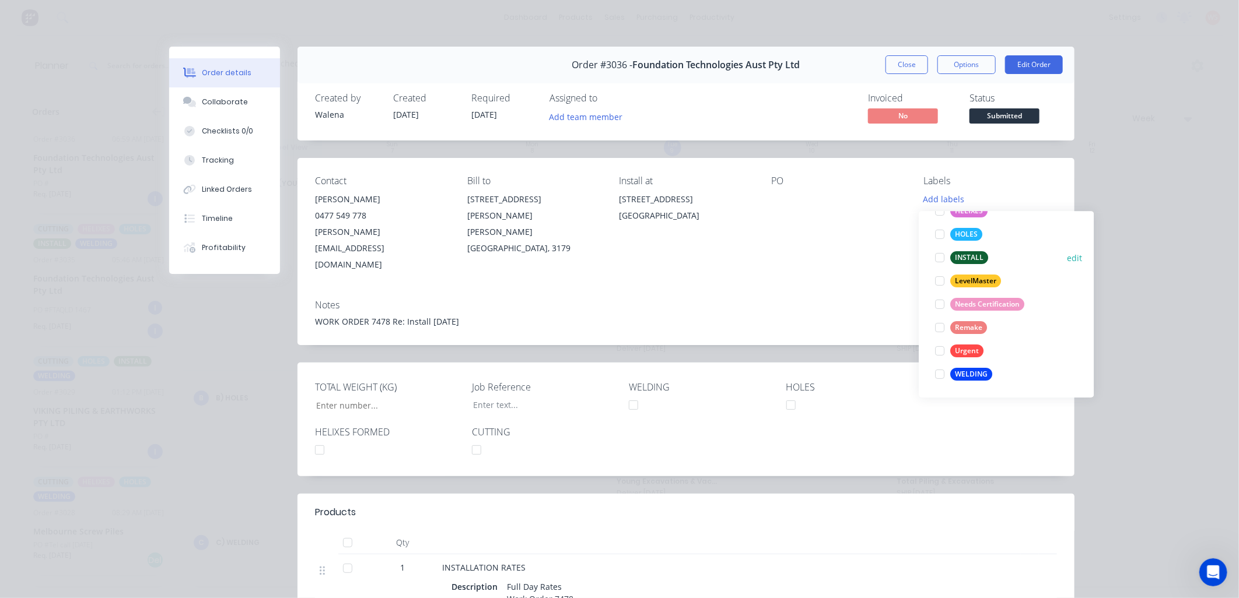
click at [937, 254] on div at bounding box center [939, 257] width 23 height 23
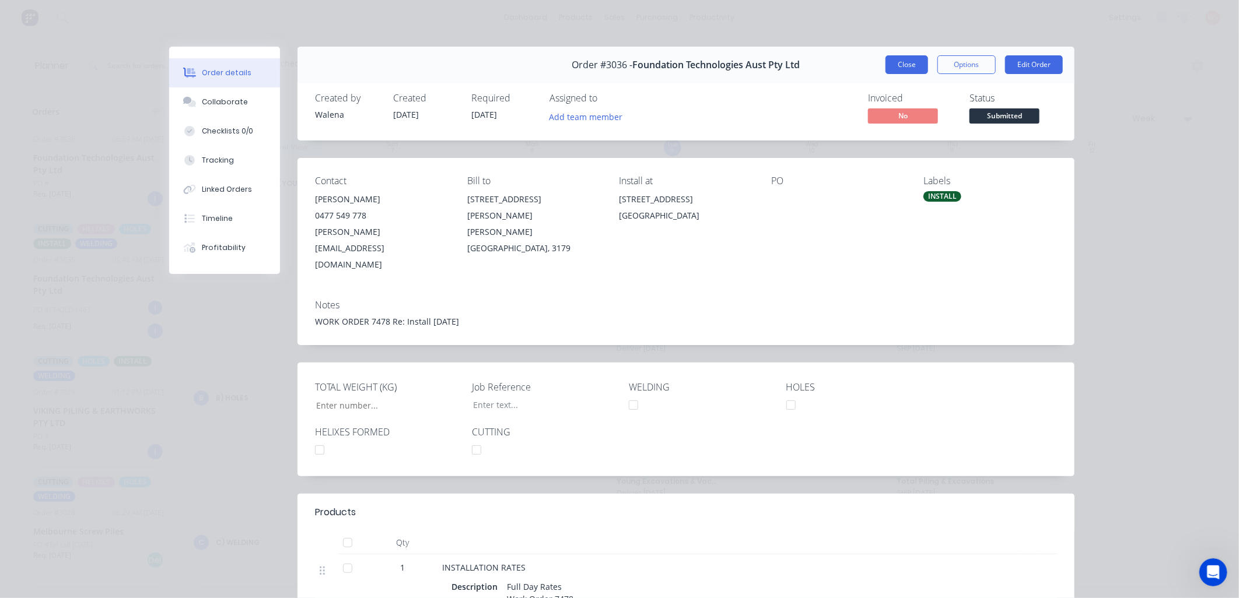
click at [908, 57] on button "Close" at bounding box center [906, 64] width 43 height 19
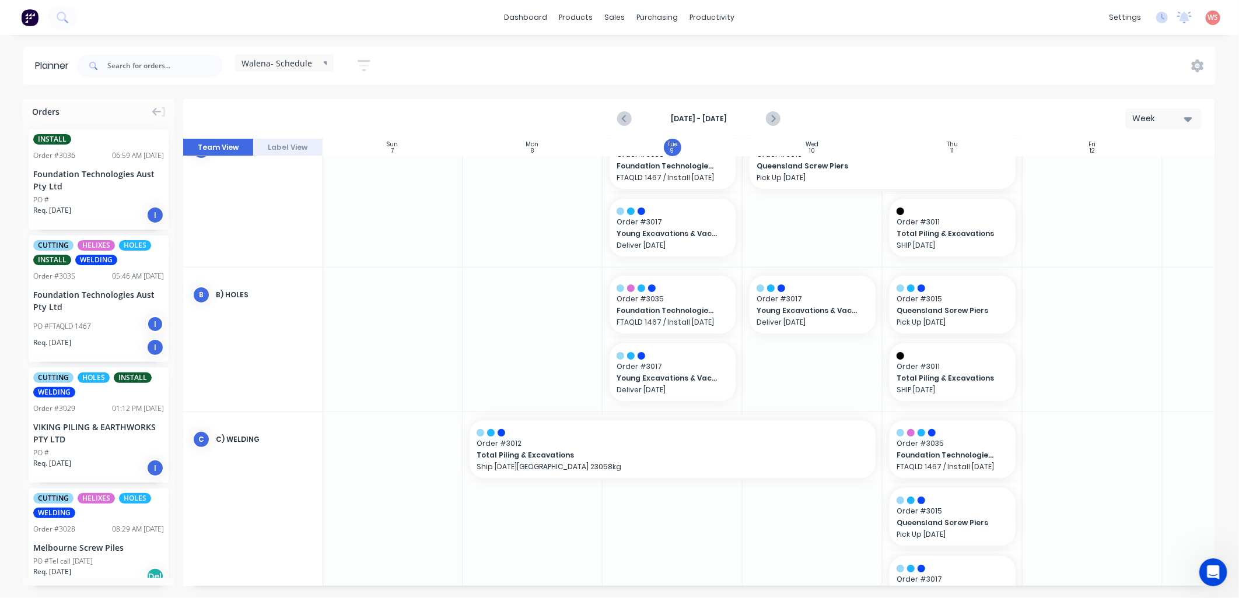
scroll to position [86, 1]
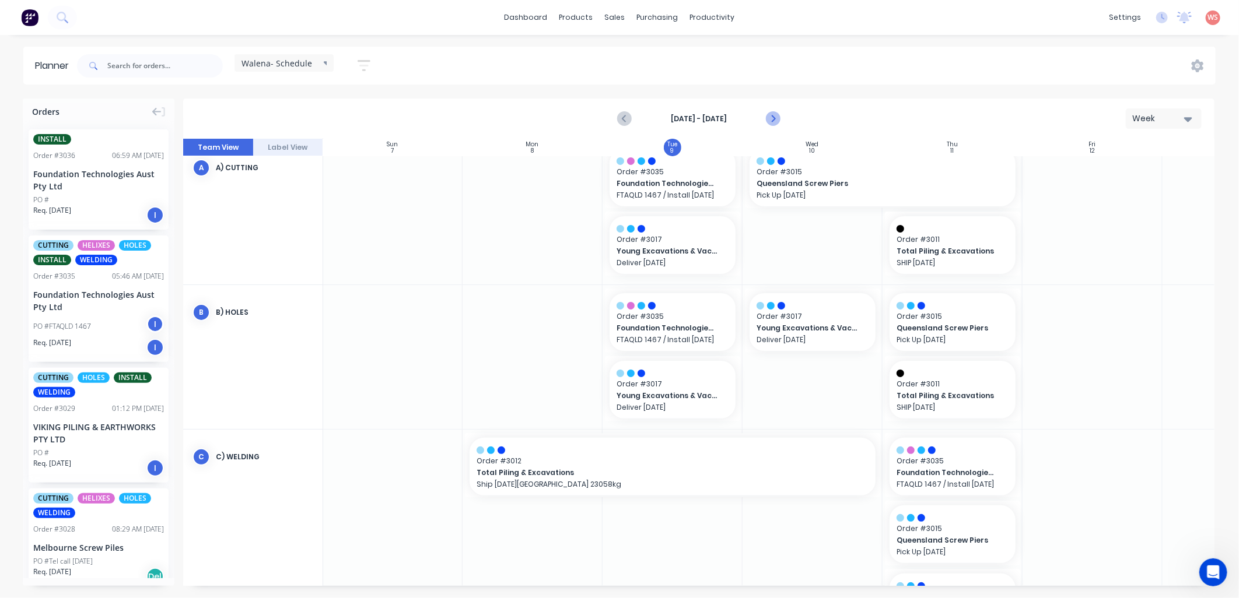
click at [770, 120] on icon "Next page" at bounding box center [772, 119] width 14 height 14
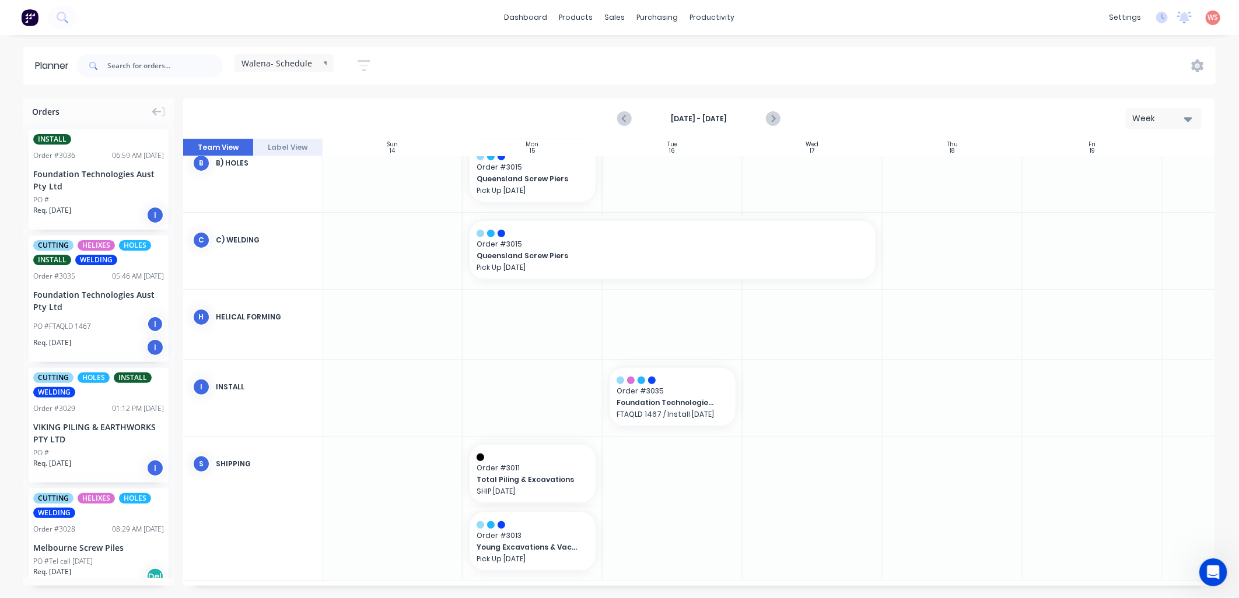
scroll to position [168, 1]
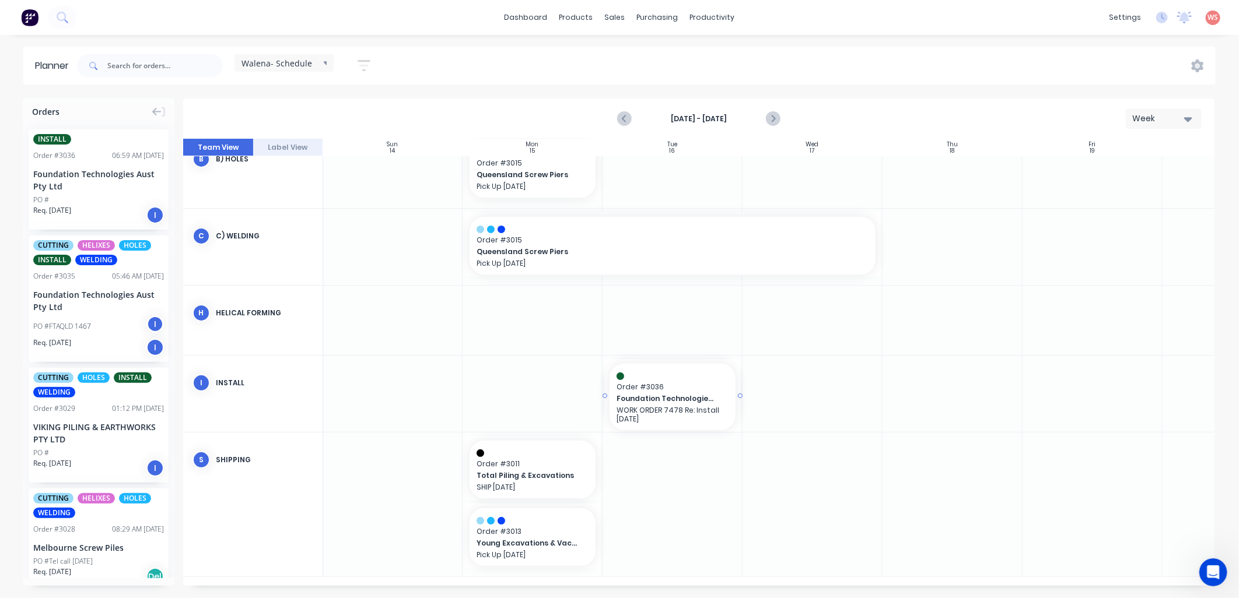
drag, startPoint x: 76, startPoint y: 145, endPoint x: 655, endPoint y: 381, distance: 625.3
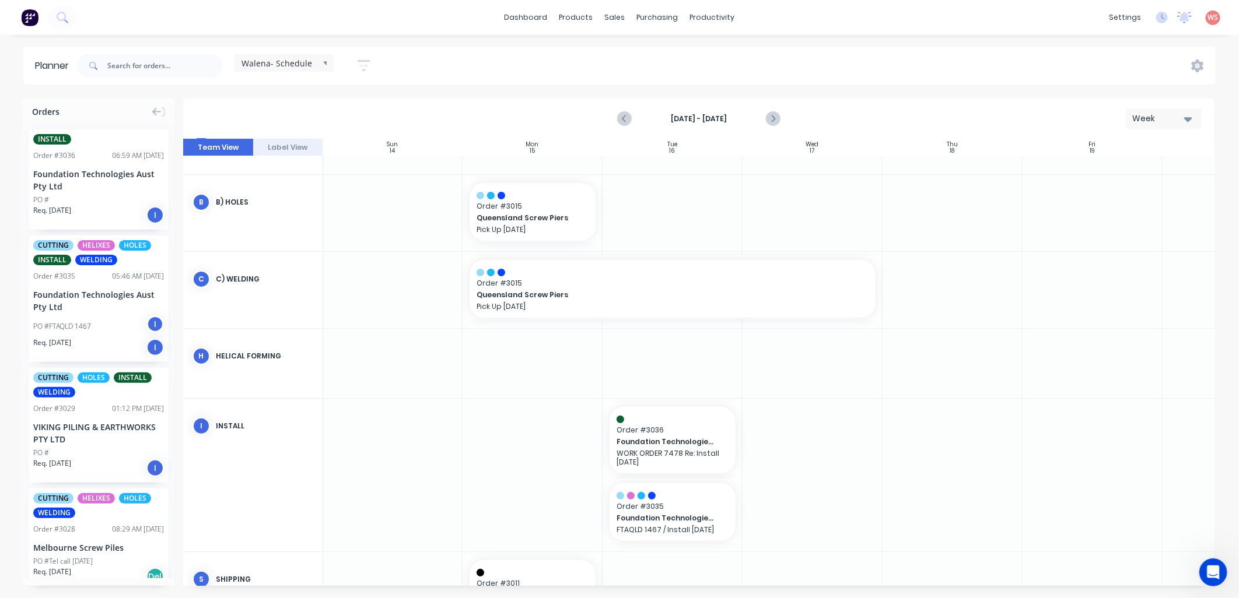
scroll to position [159, 1]
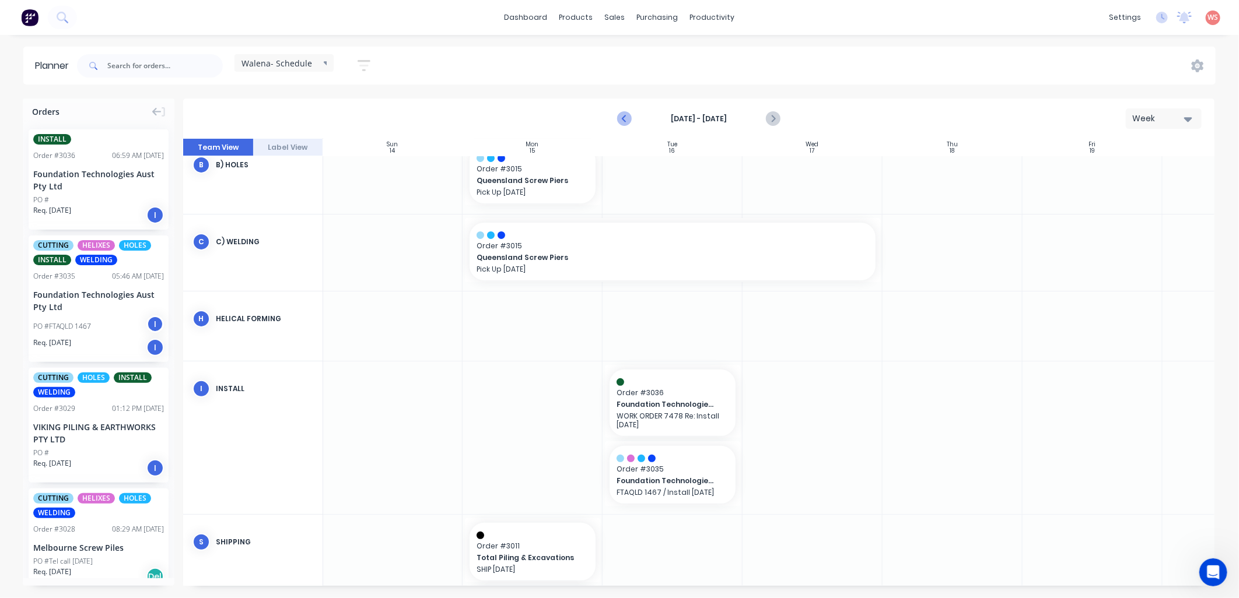
click at [616, 120] on button "Previous page" at bounding box center [624, 118] width 23 height 23
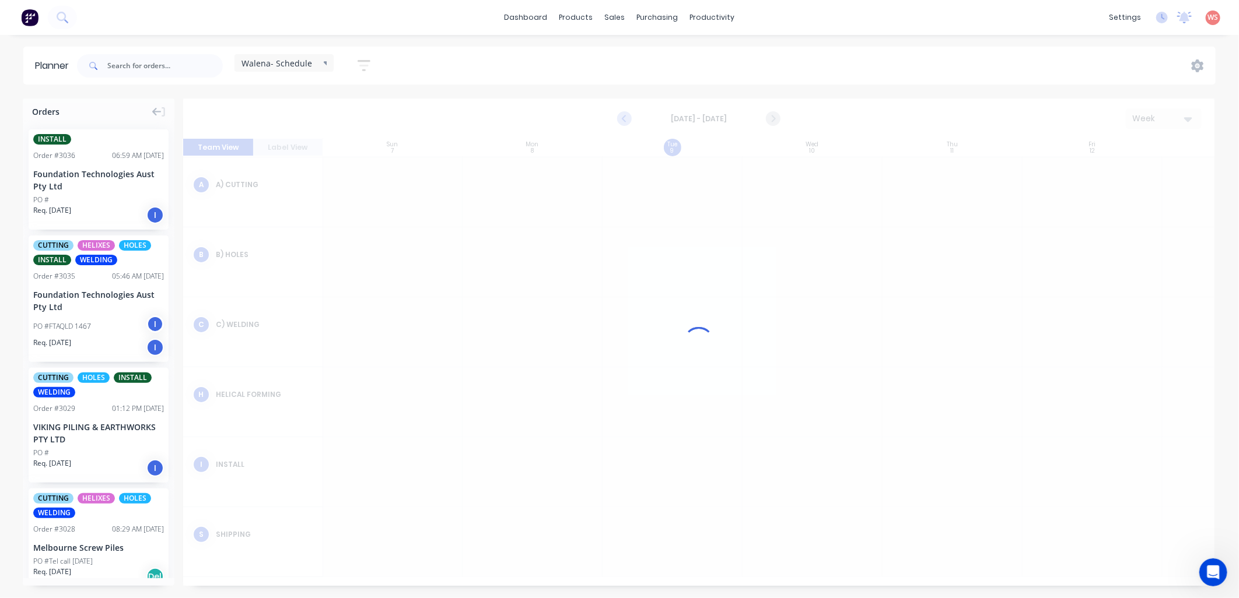
scroll to position [64, 1]
